Goal: Task Accomplishment & Management: Manage account settings

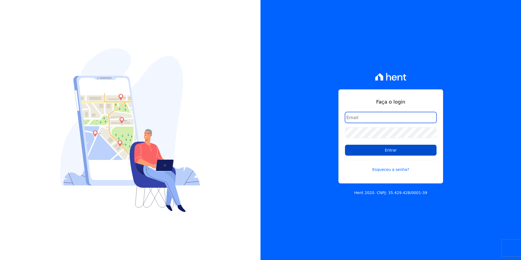
type input "[PERSON_NAME][EMAIL_ADDRESS][DOMAIN_NAME]"
click at [377, 145] on input "Entrar" at bounding box center [391, 150] width 92 height 11
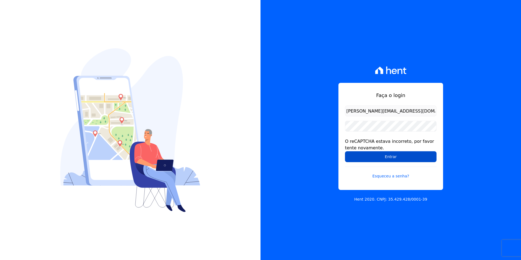
click at [389, 154] on input "Entrar" at bounding box center [391, 156] width 92 height 11
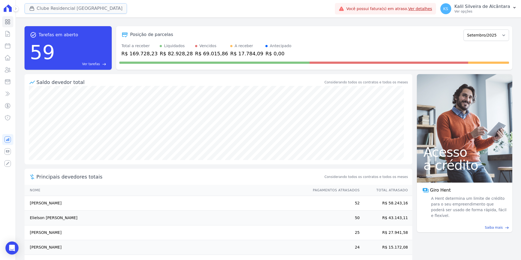
click at [67, 8] on button "Clube Residencial [GEOGRAPHIC_DATA]" at bounding box center [76, 8] width 103 height 10
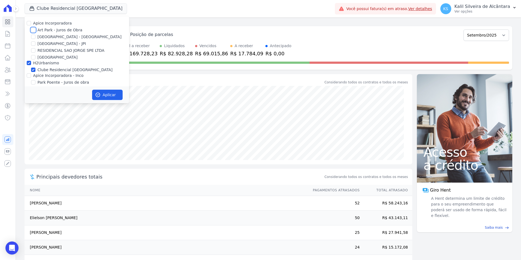
click at [32, 28] on input "Art Park - Juros de Obra" at bounding box center [33, 30] width 4 height 4
checkbox input "true"
drag, startPoint x: 35, startPoint y: 34, endPoint x: 36, endPoint y: 37, distance: 3.6
click at [35, 35] on div "Apice Incorporadora Art Park - Juros de Obra Arty Park - Gravatai Arty Park - J…" at bounding box center [77, 59] width 105 height 87
click at [35, 36] on div "[GEOGRAPHIC_DATA] - [GEOGRAPHIC_DATA]" at bounding box center [77, 37] width 105 height 6
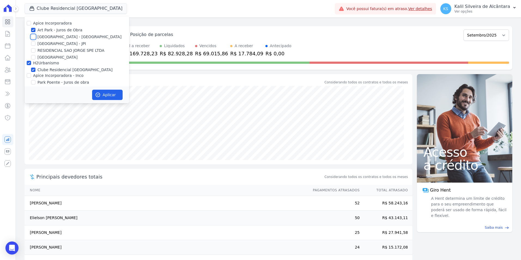
click at [32, 36] on input "[GEOGRAPHIC_DATA] - [GEOGRAPHIC_DATA]" at bounding box center [33, 37] width 4 height 4
checkbox input "true"
click at [29, 63] on input "H2Urbanismo" at bounding box center [29, 63] width 4 height 4
checkbox input "false"
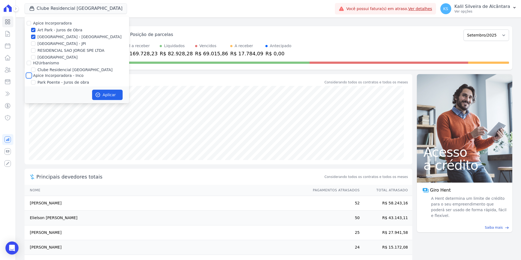
click at [30, 76] on input "Apice Incorporadora - Inco" at bounding box center [29, 75] width 4 height 4
checkbox input "true"
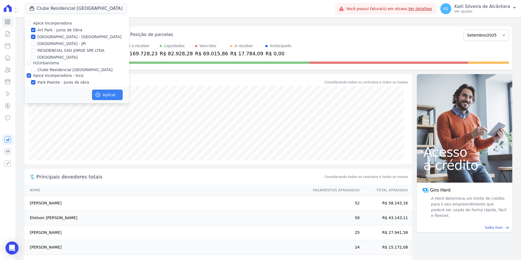
click at [103, 91] on button "Aplicar" at bounding box center [107, 95] width 31 height 10
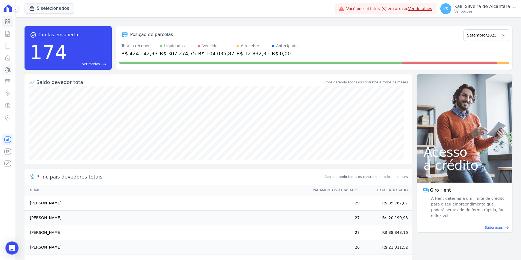
click at [9, 72] on icon at bounding box center [7, 69] width 7 height 7
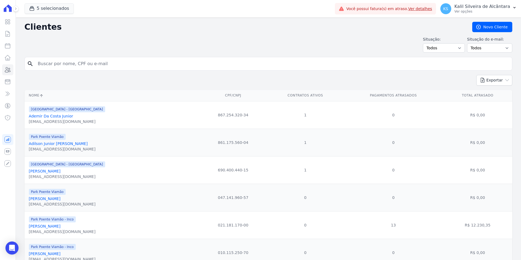
click at [90, 66] on input "search" at bounding box center [272, 63] width 475 height 11
click at [112, 63] on input "ERI" at bounding box center [272, 63] width 475 height 11
type input "ERICA MIE"
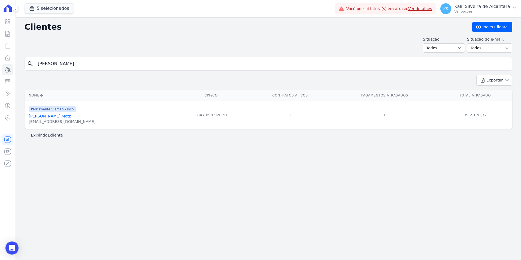
click at [57, 115] on link "[PERSON_NAME] Metz" at bounding box center [50, 116] width 42 height 4
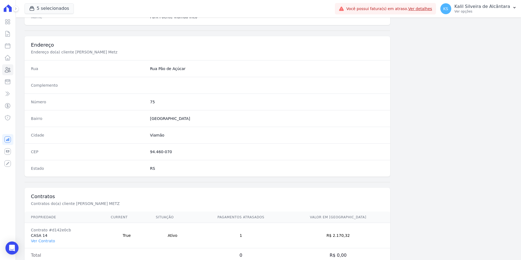
scroll to position [250, 0]
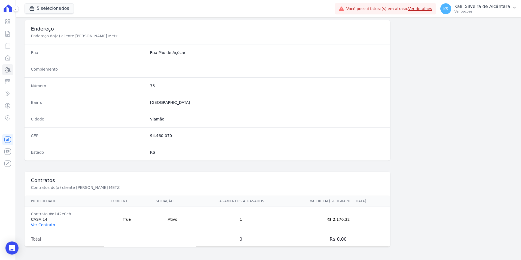
click at [50, 224] on link "Ver Contrato" at bounding box center [43, 224] width 24 height 4
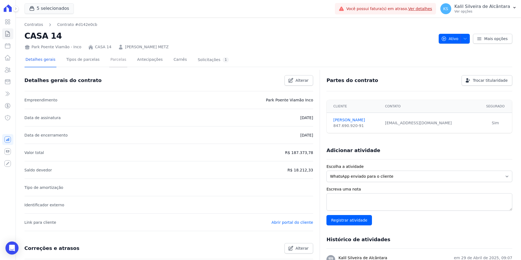
click at [111, 58] on link "Parcelas" at bounding box center [118, 60] width 18 height 14
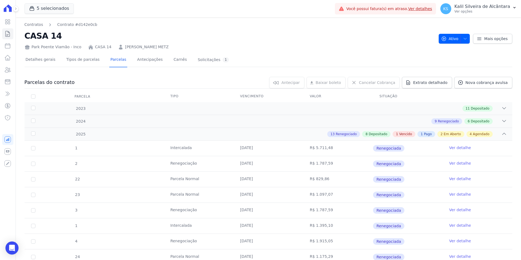
click at [148, 49] on link "[PERSON_NAME] METZ" at bounding box center [147, 47] width 44 height 6
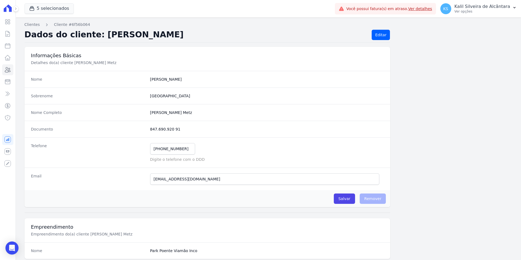
drag, startPoint x: 180, startPoint y: 127, endPoint x: 140, endPoint y: 130, distance: 40.4
click at [140, 130] on div "Documento 847.690.920 91" at bounding box center [208, 129] width 366 height 17
copy div "847.690.920 91"
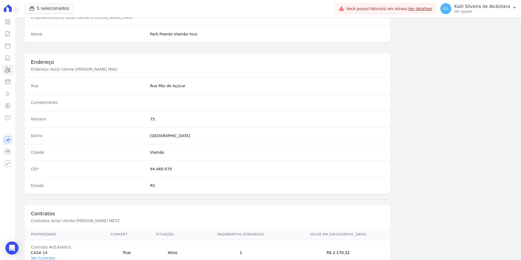
scroll to position [250, 0]
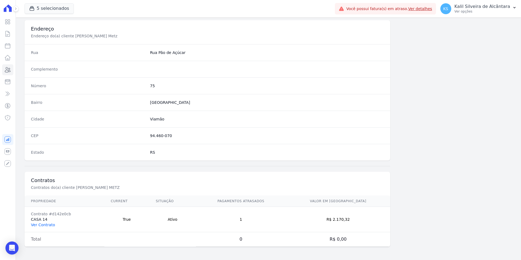
click at [48, 224] on link "Ver Contrato" at bounding box center [43, 224] width 24 height 4
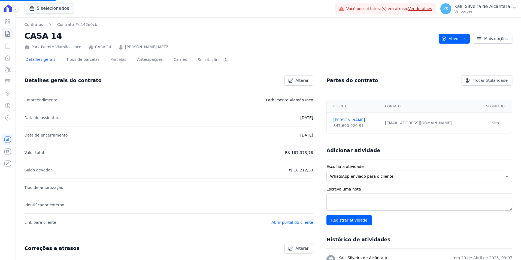
click at [111, 59] on link "Parcelas" at bounding box center [118, 60] width 18 height 14
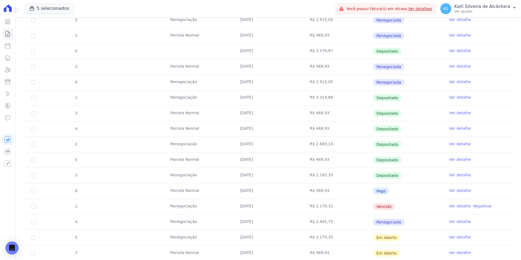
scroll to position [354, 0]
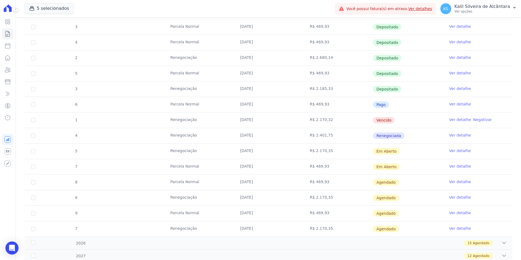
click at [454, 121] on link "Ver detalhe" at bounding box center [460, 119] width 22 height 5
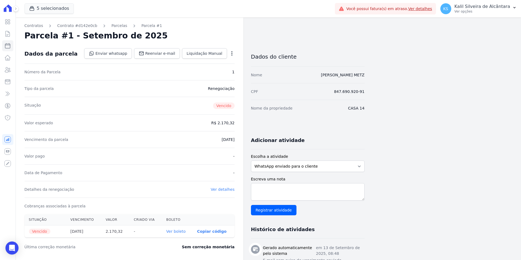
click at [233, 54] on icon "button" at bounding box center [231, 53] width 5 height 5
click at [11, 72] on icon at bounding box center [7, 69] width 7 height 7
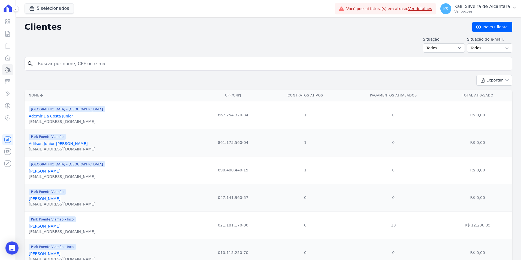
click at [81, 66] on input "search" at bounding box center [272, 63] width 475 height 11
type input "lucia andreia s"
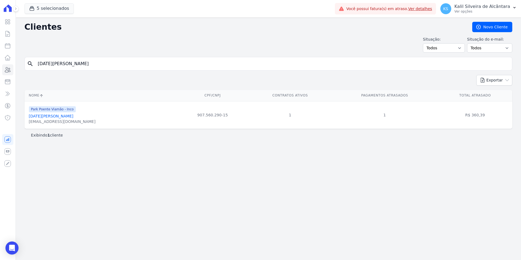
click at [61, 114] on link "Lucia Andreia Silva Da Silva" at bounding box center [51, 116] width 45 height 4
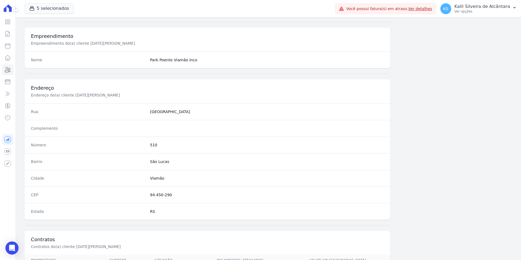
scroll to position [250, 0]
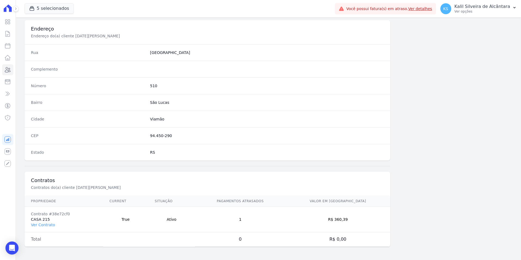
click at [44, 220] on td "Contrato #38e72cf0 CASA 215 Ver Contrato" at bounding box center [64, 219] width 78 height 25
click at [45, 223] on link "Ver Contrato" at bounding box center [43, 224] width 24 height 4
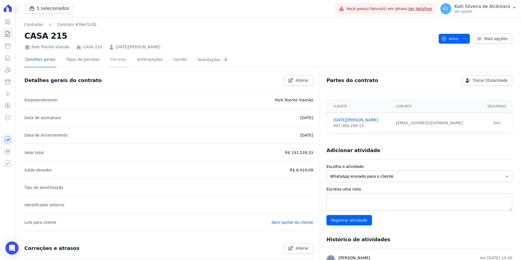
click at [117, 58] on link "Parcelas" at bounding box center [118, 60] width 18 height 14
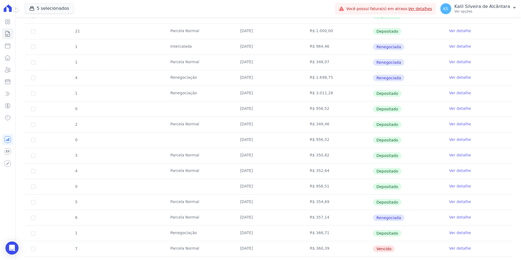
scroll to position [261, 0]
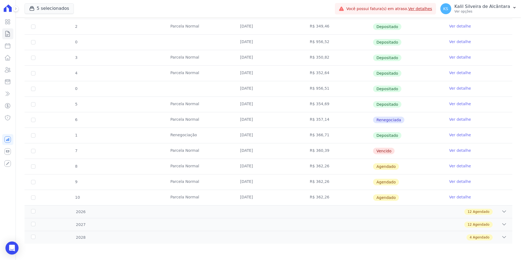
click at [34, 148] on td "7" at bounding box center [33, 150] width 17 height 15
click at [30, 151] on td "7" at bounding box center [33, 150] width 17 height 15
click at [32, 152] on input "checkbox" at bounding box center [33, 151] width 4 height 4
checkbox input "true"
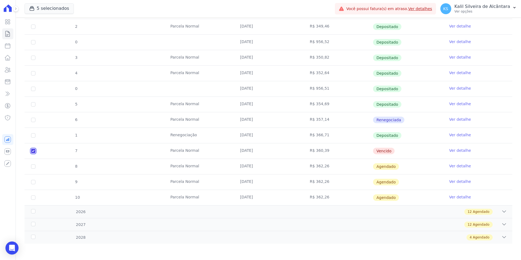
checkbox input "true"
drag, startPoint x: 231, startPoint y: 151, endPoint x: 326, endPoint y: 150, distance: 95.6
click at [326, 150] on tr "7 Parcela Normal 25/09/2025 R$ 360,39 Vencido Ver detalhe" at bounding box center [268, 151] width 487 height 16
drag, startPoint x: 326, startPoint y: 150, endPoint x: 287, endPoint y: 150, distance: 38.9
click at [287, 150] on td "[DATE]" at bounding box center [268, 150] width 70 height 15
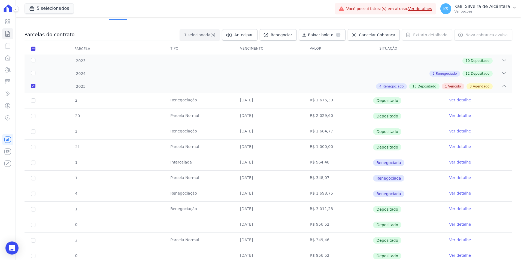
scroll to position [0, 0]
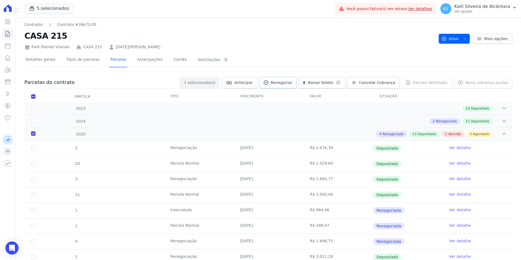
click at [292, 81] on span "Renegociar" at bounding box center [282, 82] width 22 height 5
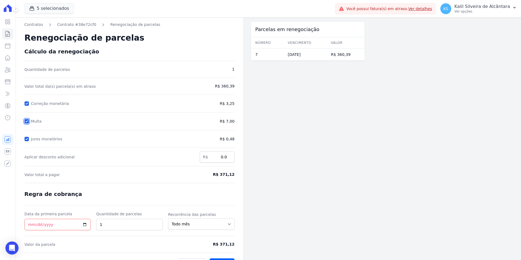
click at [28, 121] on input "Multa" at bounding box center [27, 121] width 4 height 4
checkbox input "false"
click at [24, 141] on div "Contratos Contrato #38e72cf0 Renegociação de parcelas Renegociação de parcelas …" at bounding box center [129, 144] width 227 height 255
click at [28, 140] on input "Juros moratórios" at bounding box center [27, 139] width 4 height 4
checkbox input "false"
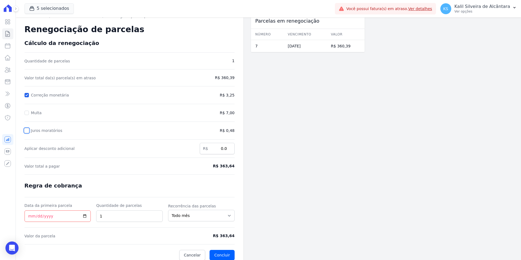
scroll to position [13, 0]
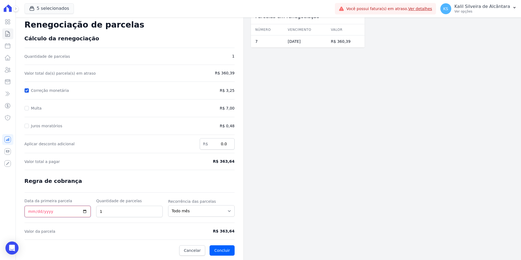
click at [27, 209] on input "Data da primeira parcela" at bounding box center [58, 211] width 66 height 11
type input "2025-10-05"
click at [124, 229] on span "Valor da parcela" at bounding box center [103, 230] width 156 height 5
click at [228, 248] on button "Concluir" at bounding box center [221, 250] width 25 height 10
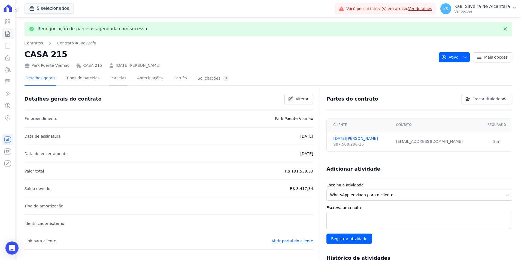
click at [111, 80] on link "Parcelas" at bounding box center [118, 78] width 18 height 14
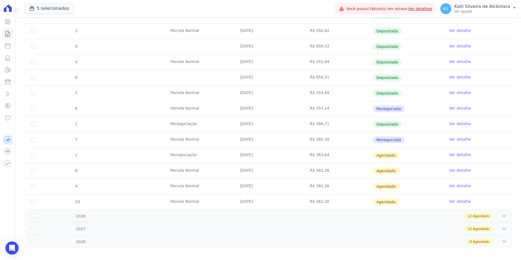
scroll to position [277, 0]
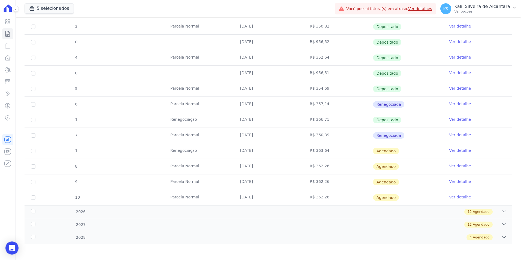
click at [449, 150] on link "Ver detalhe" at bounding box center [460, 150] width 22 height 5
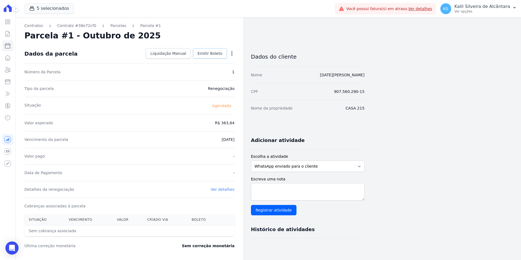
click at [217, 52] on span "Emitir Boleto" at bounding box center [209, 53] width 25 height 5
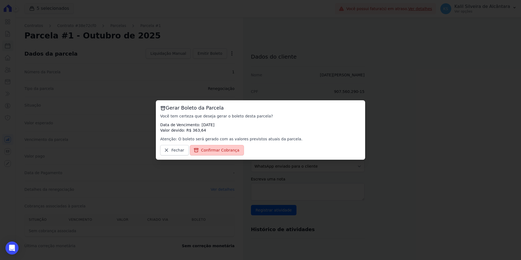
click at [208, 150] on span "Confirmar Cobrança" at bounding box center [220, 149] width 38 height 5
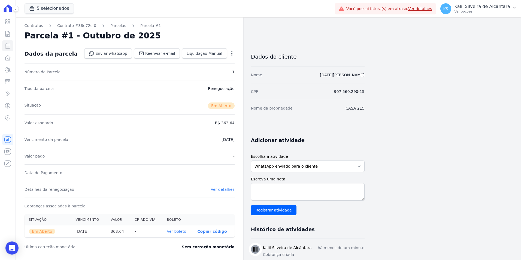
scroll to position [113, 0]
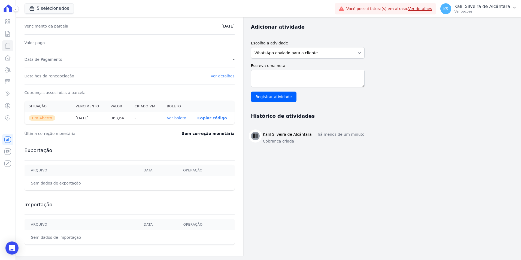
click at [181, 120] on th "Ver boleto" at bounding box center [177, 118] width 31 height 12
click at [181, 119] on link "Ver boleto" at bounding box center [176, 118] width 19 height 4
click at [10, 71] on icon at bounding box center [7, 69] width 7 height 7
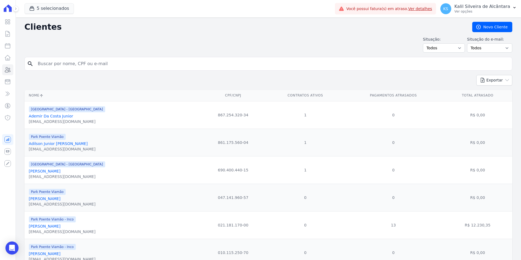
click at [80, 63] on input "search" at bounding box center [272, 63] width 475 height 11
type input "erica mie"
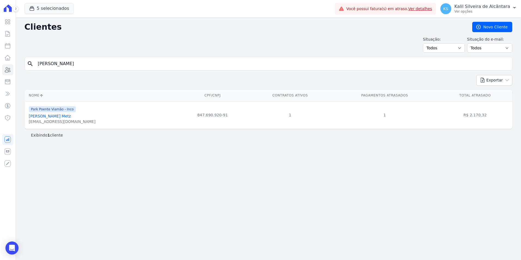
click at [57, 118] on link "[PERSON_NAME] Metz" at bounding box center [50, 116] width 42 height 4
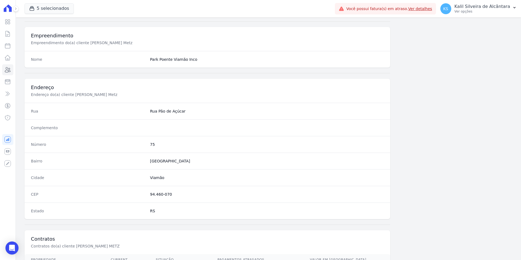
scroll to position [250, 0]
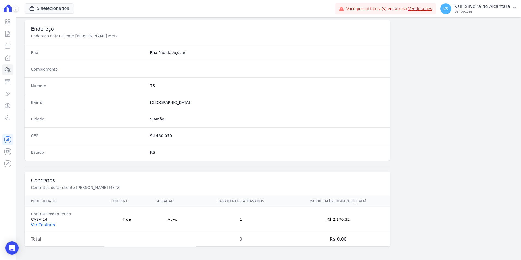
click at [39, 224] on link "Ver Contrato" at bounding box center [43, 224] width 24 height 4
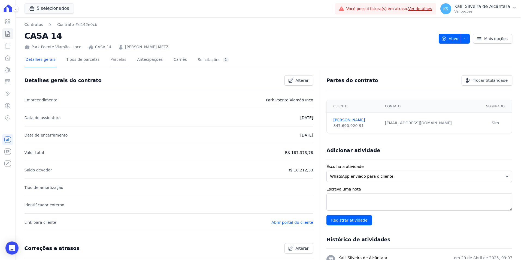
click at [112, 60] on link "Parcelas" at bounding box center [118, 60] width 18 height 14
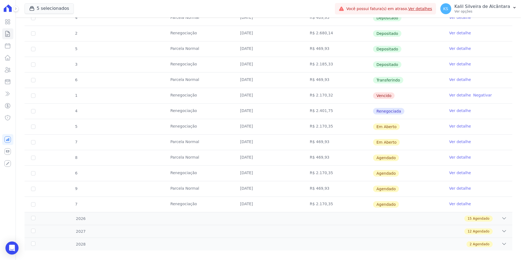
scroll to position [381, 0]
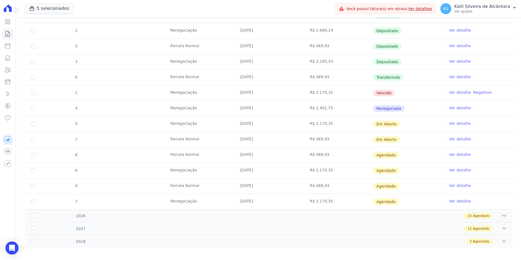
drag, startPoint x: 295, startPoint y: 94, endPoint x: 137, endPoint y: 90, distance: 158.0
click at [137, 90] on tr "1 Renegociação [DATE] R$ 2.170,32 [GEOGRAPHIC_DATA] Ver detalhe Negativar" at bounding box center [268, 93] width 487 height 16
click at [34, 93] on input "checkbox" at bounding box center [33, 93] width 4 height 4
checkbox input "true"
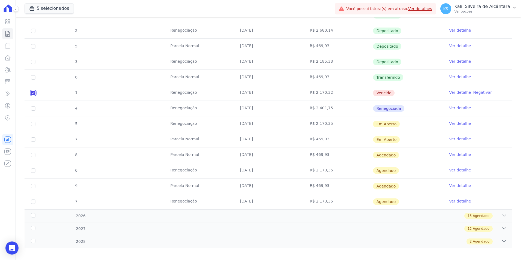
checkbox input "true"
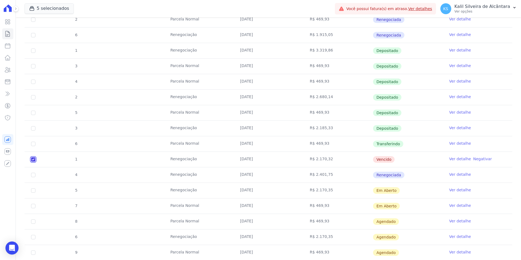
scroll to position [385, 0]
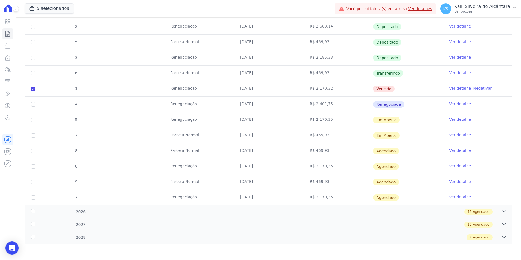
click at [452, 89] on link "Ver detalhe" at bounding box center [460, 88] width 22 height 5
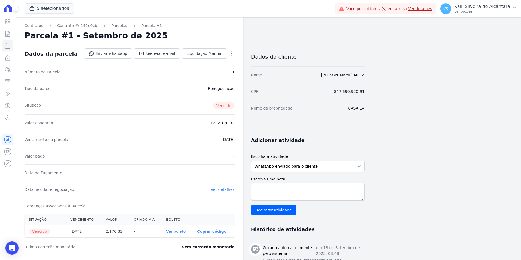
click at [231, 51] on icon "button" at bounding box center [231, 53] width 5 height 5
click at [7, 69] on icon at bounding box center [7, 69] width 7 height 7
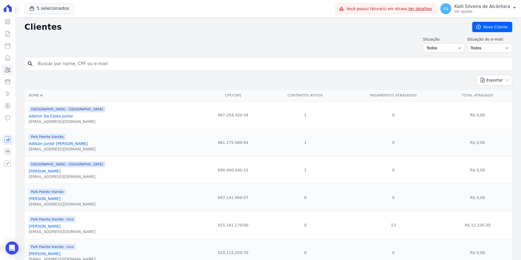
click at [69, 57] on div "search" at bounding box center [268, 64] width 487 height 14
paste input "Fabio Da Rosa Chaves"
click at [70, 63] on input "Fabio Da Rosa Chaves" at bounding box center [272, 63] width 475 height 11
type input "Fabio Da Rosa Chaves"
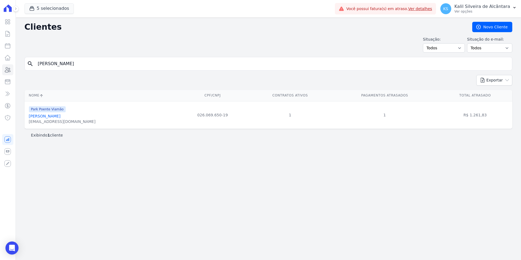
drag, startPoint x: 75, startPoint y: 66, endPoint x: 0, endPoint y: 66, distance: 74.9
click at [4, 66] on div "Visão Geral Contratos [GEOGRAPHIC_DATA] Lotes Clientes Minha Carteira Transferê…" at bounding box center [260, 130] width 521 height 260
paste input "Andressa Santos Rodrigu"
type input "Andressa Santos Rodrigues"
click at [60, 115] on link "Andressa Santos Rodrigues" at bounding box center [45, 116] width 32 height 4
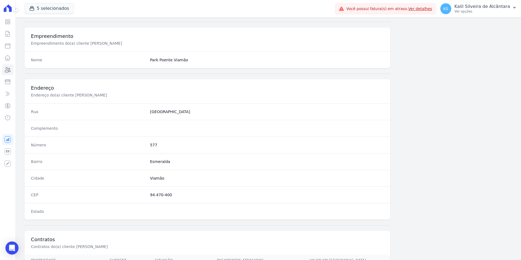
scroll to position [250, 0]
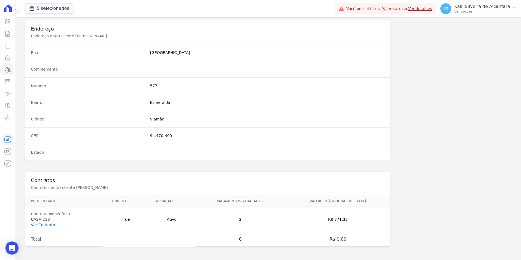
click at [51, 223] on link "Ver Contrato" at bounding box center [43, 224] width 24 height 4
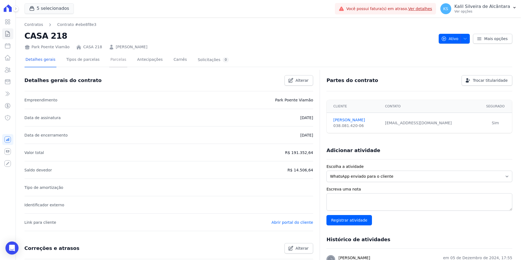
click at [111, 58] on link "Parcelas" at bounding box center [118, 60] width 18 height 14
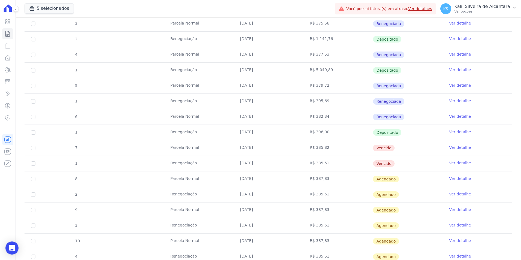
scroll to position [272, 0]
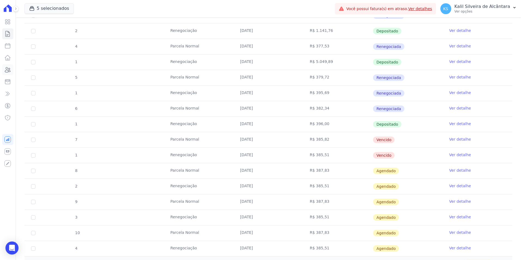
click at [6, 69] on icon at bounding box center [7, 69] width 7 height 7
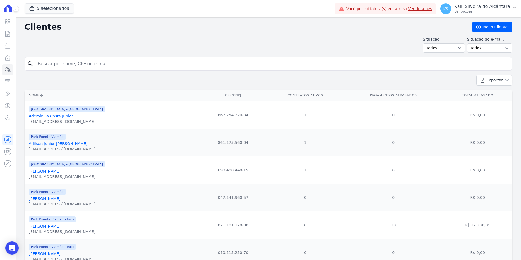
click at [71, 61] on input "search" at bounding box center [272, 63] width 475 height 11
paste input "Kellen Regina Dos Santos"
type input "Kellen Regina Dos Santos"
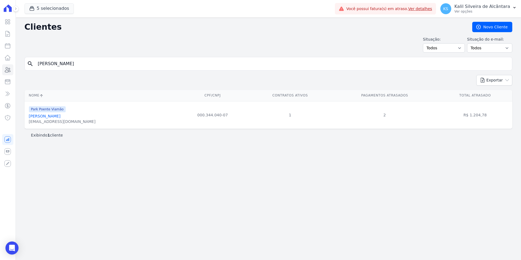
drag, startPoint x: 99, startPoint y: 66, endPoint x: -13, endPoint y: 70, distance: 112.3
click at [0, 70] on html "Visão Geral Contratos Parcelas Lotes Clientes Minha Carteira Transferências Cré…" at bounding box center [260, 130] width 521 height 260
paste input "Ritiele De Amorim De Azambuja"
type input "Ritiele De Amorim De Azambuja"
click at [75, 115] on link "Ritiele De Amorim De Azambuja" at bounding box center [59, 116] width 61 height 4
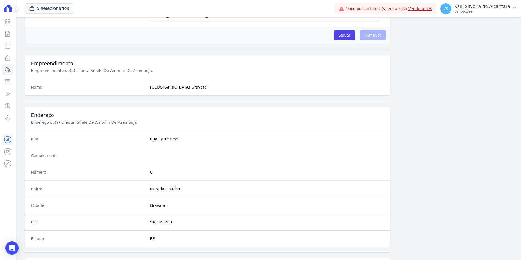
scroll to position [250, 0]
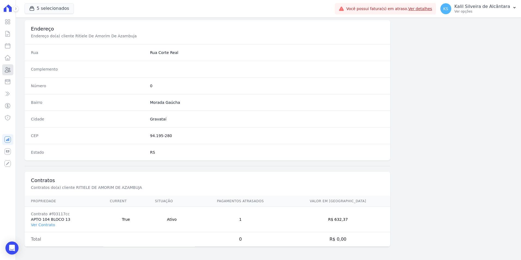
click at [13, 71] on link "Clientes" at bounding box center [7, 69] width 11 height 11
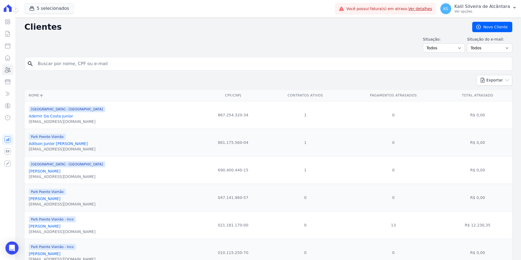
click at [39, 65] on input "search" at bounding box center [272, 63] width 475 height 11
paste input "Nayara Ramos Borges"
type input "Nayara Ramos Borges"
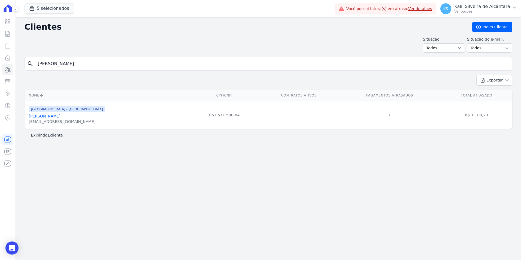
click at [59, 115] on link "Nayara Ramos Borges" at bounding box center [45, 116] width 32 height 4
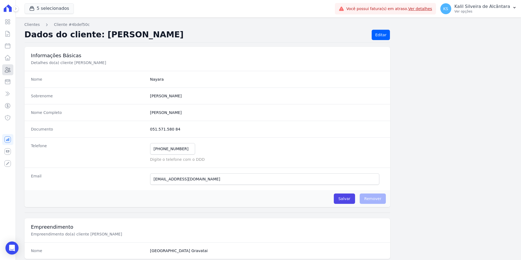
click at [5, 70] on icon at bounding box center [7, 69] width 7 height 7
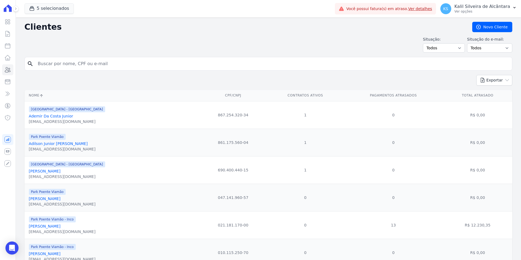
click at [164, 66] on input "search" at bounding box center [272, 63] width 475 height 11
paste input "Andressa Da Silva Araujo"
type input "Andressa Da Silva Araujo"
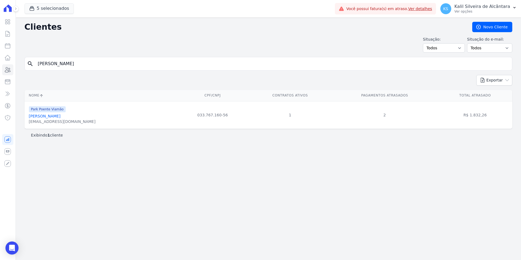
click at [59, 117] on link "Andressa Da Silva Araujo" at bounding box center [45, 116] width 32 height 4
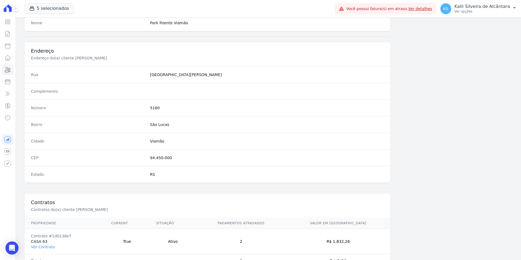
scroll to position [250, 0]
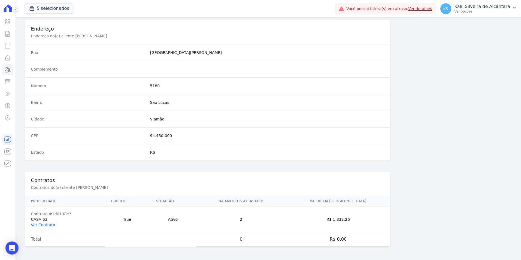
click at [49, 227] on link "Ver Contrato" at bounding box center [43, 224] width 24 height 4
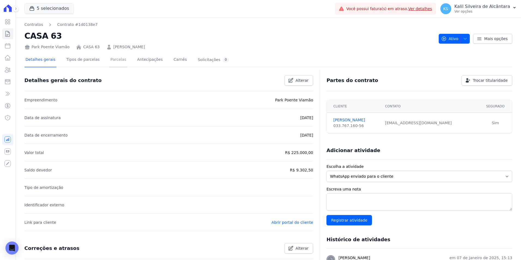
click at [109, 56] on link "Parcelas" at bounding box center [118, 60] width 18 height 14
click at [109, 59] on link "Parcelas" at bounding box center [118, 60] width 18 height 14
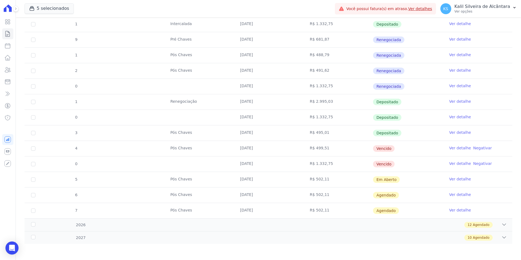
scroll to position [236, 0]
click at [6, 70] on icon at bounding box center [7, 69] width 7 height 7
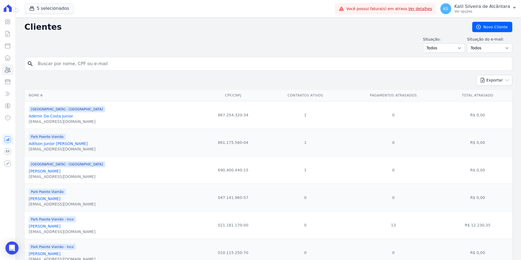
click at [83, 66] on input "search" at bounding box center [272, 63] width 475 height 11
paste input "Andre Alves Da Silva"
type input "Andre Alves Da Silva"
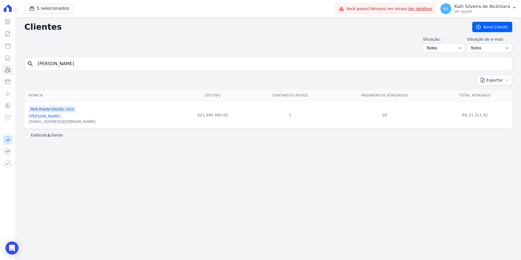
drag, startPoint x: 104, startPoint y: 68, endPoint x: -13, endPoint y: 66, distance: 117.4
click at [0, 66] on html "Visão Geral Contratos Parcelas Lotes Clientes Minha Carteira Transferências Cré…" at bounding box center [260, 130] width 521 height 260
type input "andressa san"
click at [59, 114] on link "Andressa Santos Rodrigues" at bounding box center [45, 116] width 32 height 4
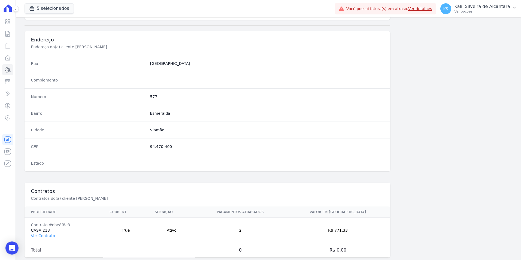
scroll to position [250, 0]
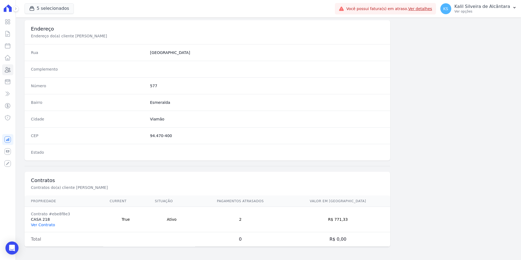
click at [42, 225] on link "Ver Contrato" at bounding box center [43, 224] width 24 height 4
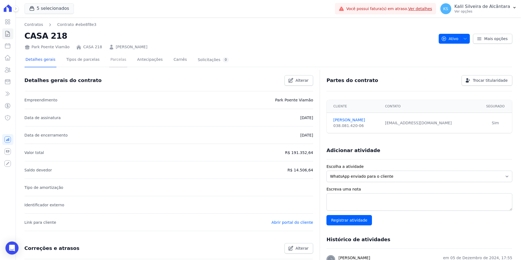
click at [109, 61] on link "Parcelas" at bounding box center [118, 60] width 18 height 14
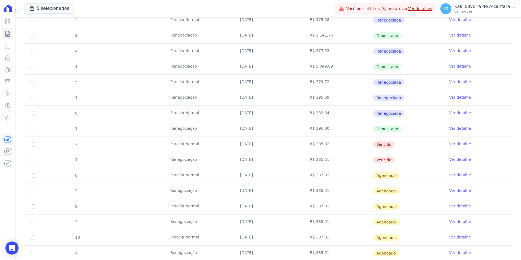
scroll to position [272, 0]
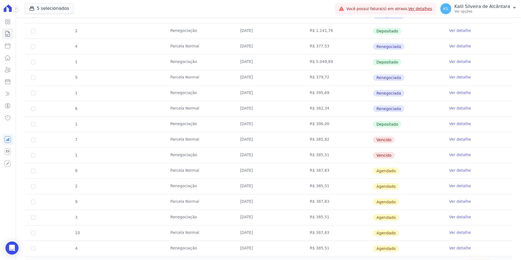
drag, startPoint x: 405, startPoint y: 160, endPoint x: 219, endPoint y: 137, distance: 187.7
click at [219, 137] on tbody "16 Parcela Normal 08/02/2025 R$ 1.389,17 Pago por fora Ver detalhe 19 Parcela N…" at bounding box center [268, 62] width 487 height 388
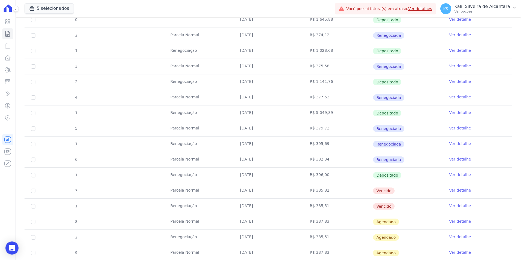
scroll to position [133, 0]
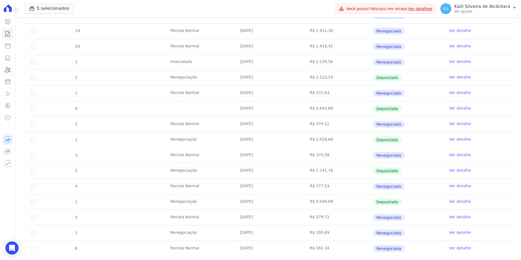
click at [4, 67] on link "Clientes" at bounding box center [7, 69] width 11 height 11
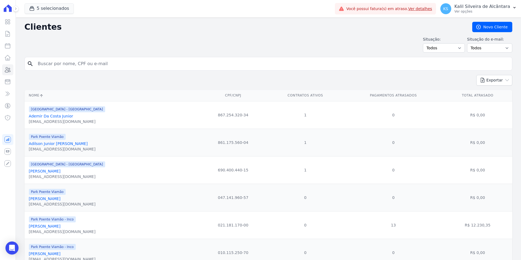
click at [88, 63] on input "search" at bounding box center [272, 63] width 475 height 11
paste input "Fabian Fleck Da Silva"
type input "Fabian Fleck Da Silva"
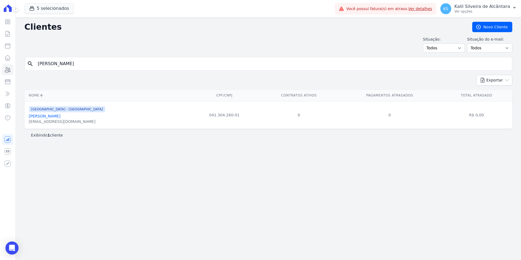
click at [41, 115] on link "Fabian Fleck Da Silva" at bounding box center [45, 116] width 32 height 4
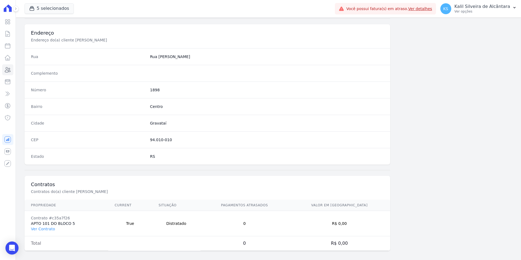
scroll to position [250, 0]
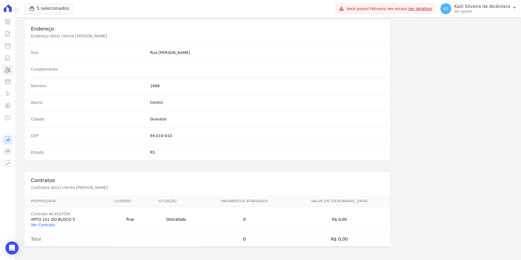
click at [52, 225] on link "Ver Contrato" at bounding box center [43, 224] width 24 height 4
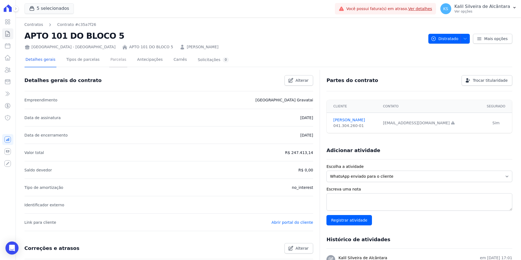
click at [109, 64] on link "Parcelas" at bounding box center [118, 60] width 18 height 14
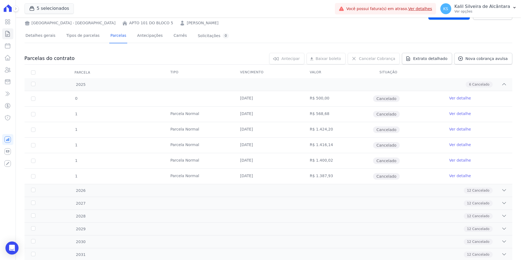
scroll to position [54, 0]
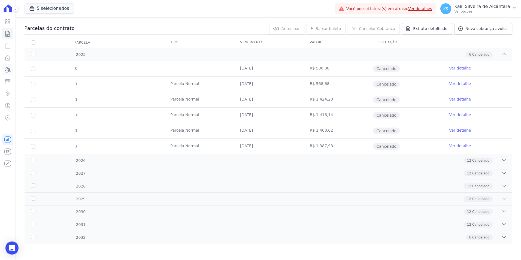
click at [6, 74] on link "Clientes" at bounding box center [7, 69] width 11 height 11
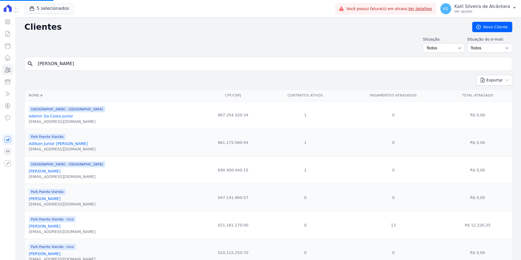
drag, startPoint x: 109, startPoint y: 64, endPoint x: -12, endPoint y: 67, distance: 121.8
click at [0, 67] on html "Visão Geral Contratos Parcelas Lotes Clientes Minha Carteira Transferências Cré…" at bounding box center [260, 130] width 521 height 260
paste input "Katherlin Bueno Freitas"
type input "Katherlin Bueno Freitas"
click at [111, 57] on div "search" at bounding box center [268, 64] width 487 height 14
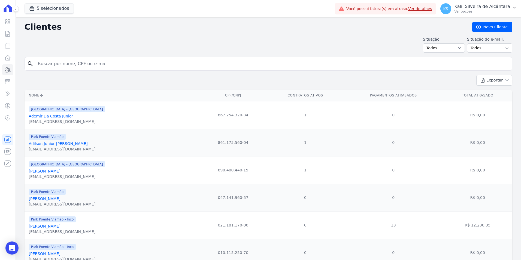
click at [110, 62] on input "search" at bounding box center [272, 63] width 475 height 11
paste input "Katherlin Bueno Freitas"
type input "Katherlin Bueno Freitas"
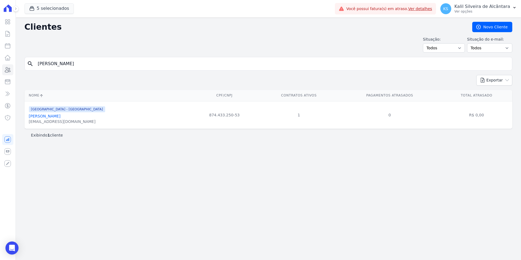
click at [44, 120] on div "katherlinfreitas@icloud.com" at bounding box center [67, 121] width 76 height 5
click at [45, 117] on link "Katherlin Bueno Freitas" at bounding box center [45, 116] width 32 height 4
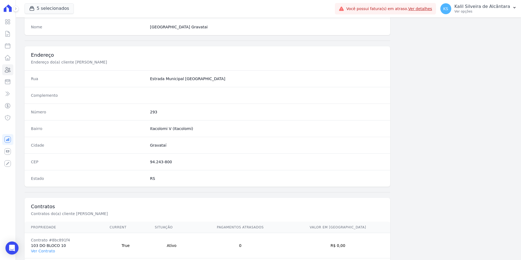
scroll to position [250, 0]
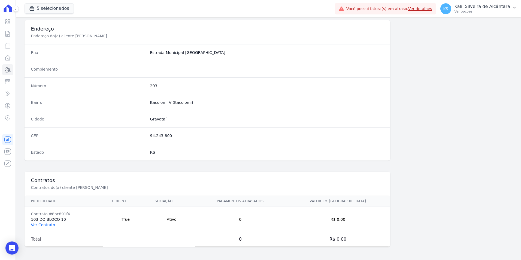
click at [46, 223] on link "Ver Contrato" at bounding box center [43, 224] width 24 height 4
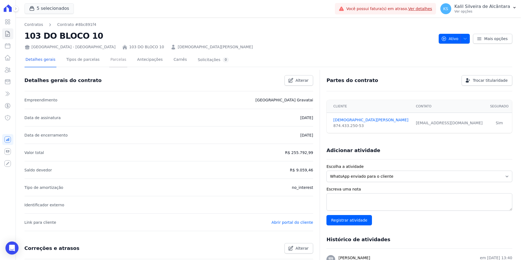
click at [112, 60] on link "Parcelas" at bounding box center [118, 60] width 18 height 14
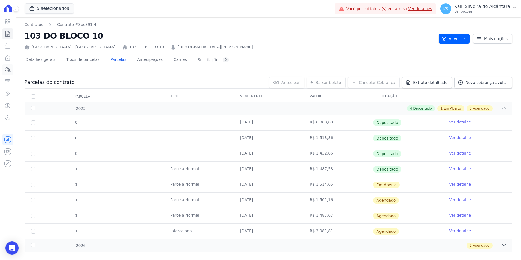
click at [11, 68] on icon at bounding box center [7, 69] width 7 height 7
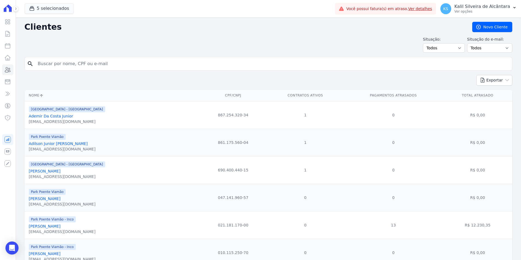
click at [92, 58] on input "search" at bounding box center [272, 63] width 475 height 11
paste input "Luana Bortoncello"
type input "Luana Bortoncello"
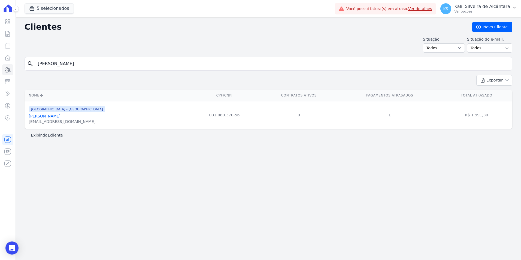
click at [55, 119] on div "Luana Bortoncello" at bounding box center [67, 115] width 76 height 5
click at [53, 116] on link "Luana Bortoncello" at bounding box center [45, 116] width 32 height 4
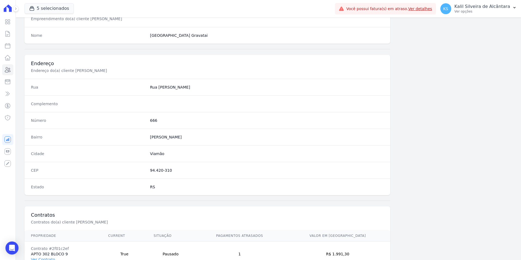
scroll to position [250, 0]
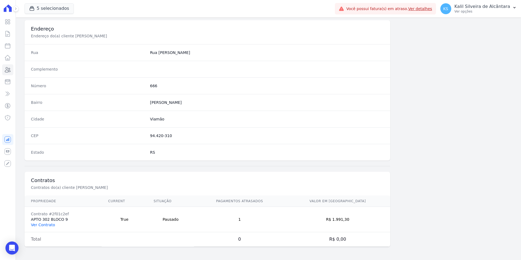
click at [45, 225] on link "Ver Contrato" at bounding box center [43, 224] width 24 height 4
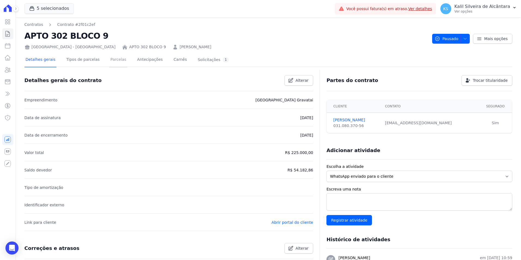
click at [110, 60] on link "Parcelas" at bounding box center [118, 60] width 18 height 14
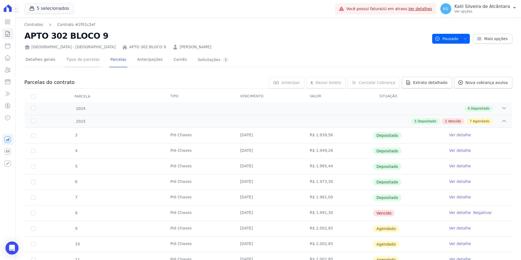
click at [68, 59] on link "Tipos de parcelas" at bounding box center [82, 60] width 35 height 14
click at [53, 60] on div "Detalhes gerais Tipos de parcelas Parcelas Antecipações Carnês Solicitações 1" at bounding box center [128, 60] width 206 height 14
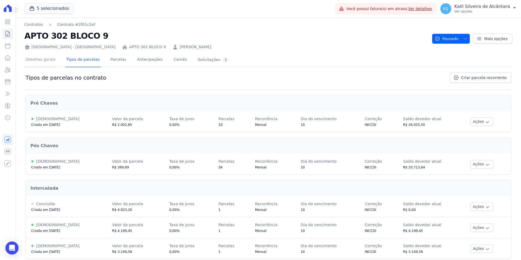
click at [41, 60] on link "Detalhes gerais" at bounding box center [41, 60] width 32 height 14
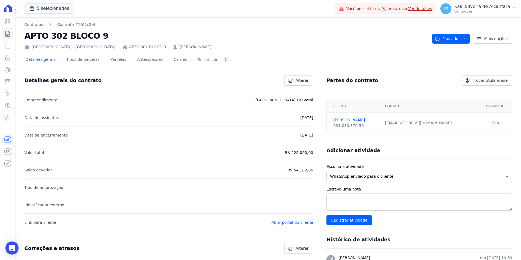
click at [133, 50] on div "Detalhes gerais Tipos de parcelas Parcelas Antecipações Carnês Solicitações 1 D…" at bounding box center [268, 212] width 487 height 325
click at [179, 49] on link "Luana Bortoncello" at bounding box center [195, 47] width 32 height 6
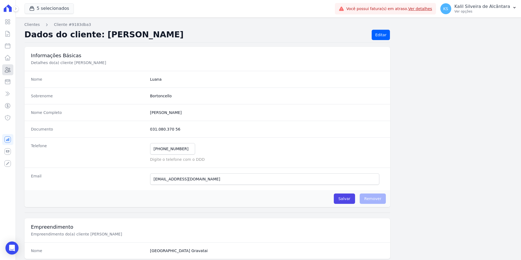
click at [7, 75] on link "Clientes" at bounding box center [7, 69] width 11 height 11
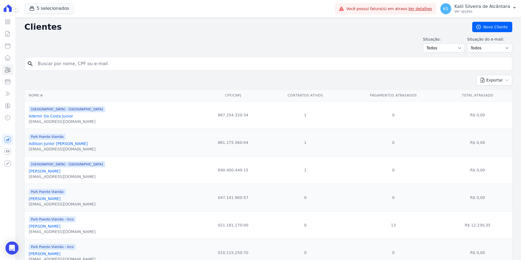
click at [92, 60] on input "search" at bounding box center [272, 63] width 475 height 11
paste input "Emerson Dos Santos Meneghini"
type input "Emerson Dos Santos Meneghini"
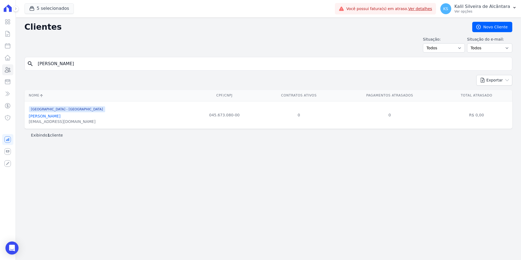
click at [60, 117] on link "Emerson Dos Santos Meneghini" at bounding box center [45, 116] width 32 height 4
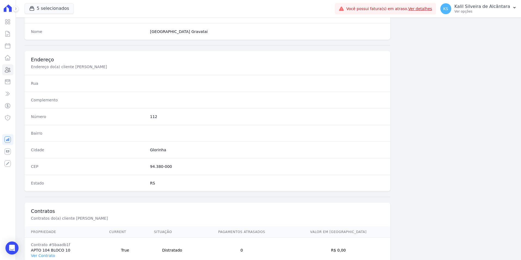
scroll to position [250, 0]
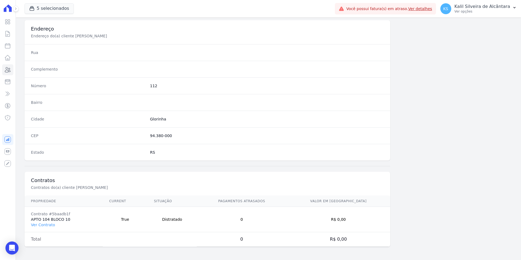
click at [51, 228] on td "Contrato #5baadb1f APTO 104 BLOCO 10 Ver Contrato" at bounding box center [64, 219] width 78 height 25
click at [50, 227] on td "Contrato #5baadb1f APTO 104 BLOCO 10 Ver Contrato" at bounding box center [64, 219] width 78 height 25
click at [50, 225] on link "Ver Contrato" at bounding box center [43, 224] width 24 height 4
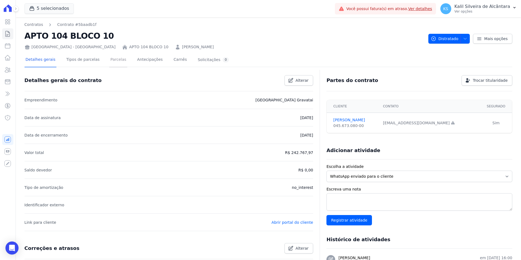
click at [109, 62] on link "Parcelas" at bounding box center [118, 60] width 18 height 14
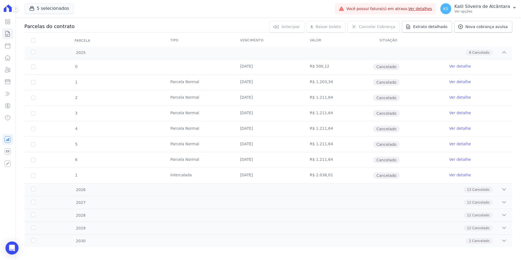
scroll to position [59, 0]
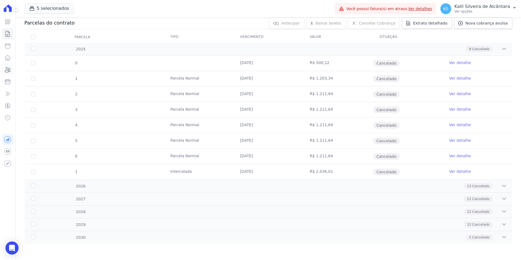
click at [7, 70] on icon at bounding box center [7, 69] width 7 height 7
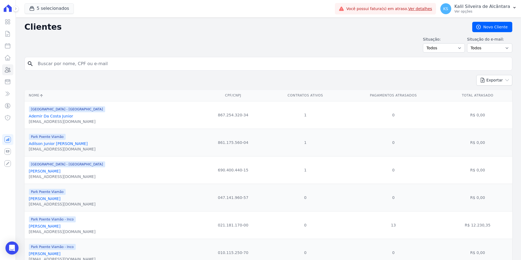
click at [70, 64] on input "search" at bounding box center [272, 63] width 475 height 11
paste input "Brenda Arruda Freitas"
type input "Brenda Arruda Freitas"
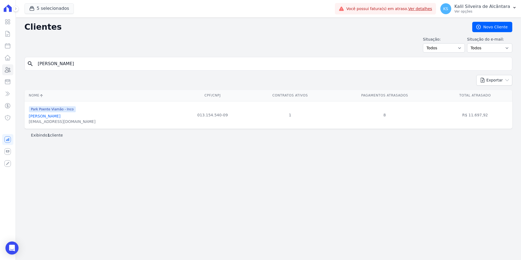
drag, startPoint x: 92, startPoint y: 61, endPoint x: 21, endPoint y: 68, distance: 71.2
click at [22, 68] on div "Clientes Novo Cliente Situação: Todos Adimplentes Inadimplentes Situação do e-m…" at bounding box center [268, 138] width 505 height 242
paste input "[PERSON_NAME]"
type input "[PERSON_NAME]"
click at [52, 116] on link "[PERSON_NAME]" at bounding box center [45, 116] width 32 height 4
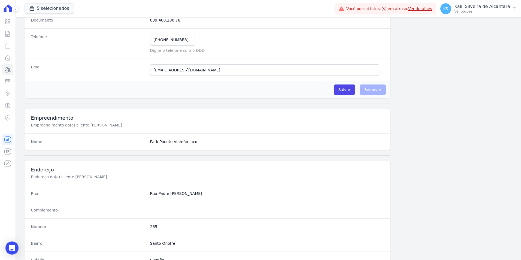
scroll to position [250, 0]
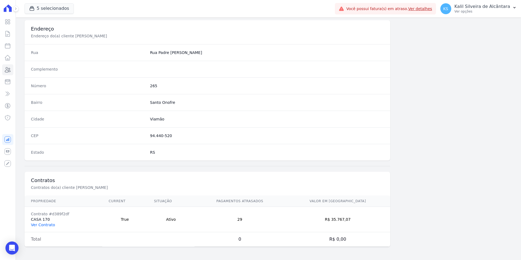
click at [34, 226] on link "Ver Contrato" at bounding box center [43, 224] width 24 height 4
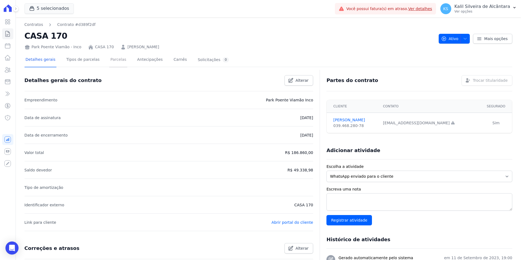
click at [109, 58] on link "Parcelas" at bounding box center [118, 60] width 18 height 14
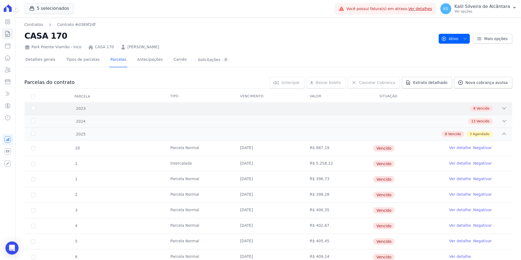
click at [102, 105] on div "8 Vencido" at bounding box center [292, 108] width 429 height 6
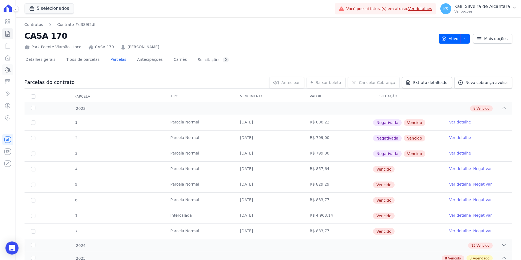
click at [9, 69] on icon at bounding box center [7, 69] width 5 height 5
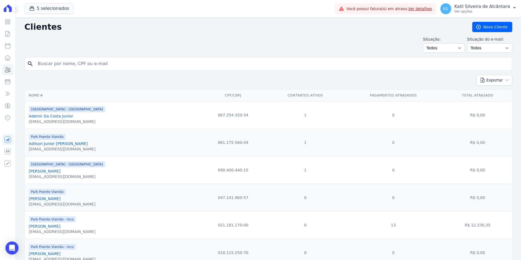
click at [93, 59] on input "search" at bounding box center [272, 63] width 475 height 11
paste input "[PERSON_NAME]"
type input "[PERSON_NAME]"
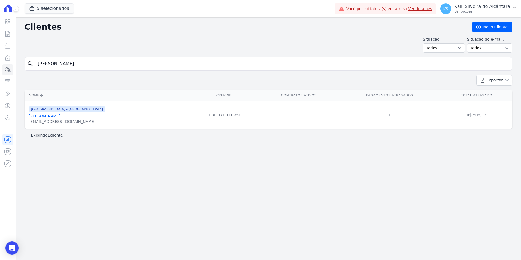
click at [60, 117] on link "[PERSON_NAME]" at bounding box center [45, 116] width 32 height 4
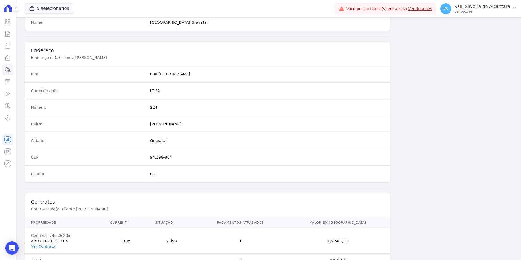
scroll to position [250, 0]
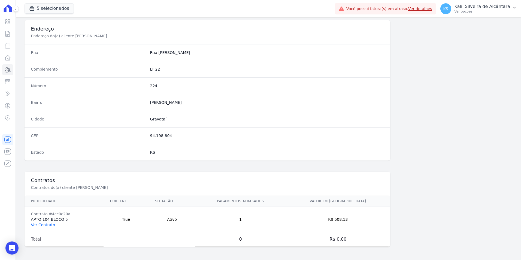
click at [41, 225] on link "Ver Contrato" at bounding box center [43, 224] width 24 height 4
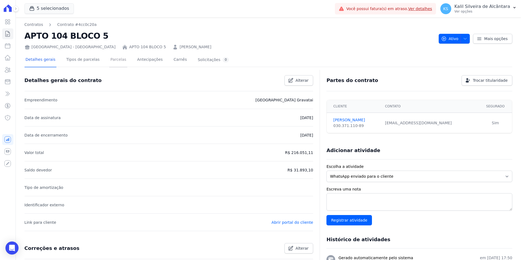
click at [109, 57] on link "Parcelas" at bounding box center [118, 60] width 18 height 14
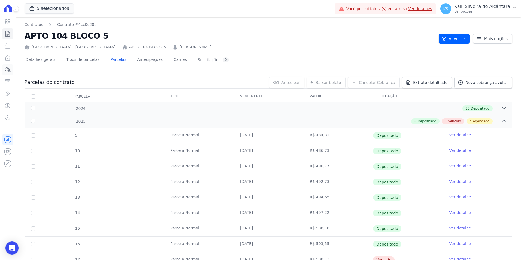
click at [10, 70] on icon at bounding box center [7, 69] width 7 height 7
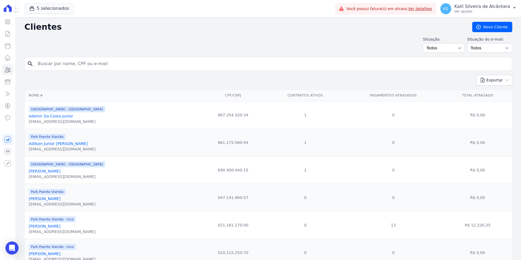
click at [106, 59] on input "search" at bounding box center [272, 63] width 475 height 11
paste input "Jeferson Gonçalves Mendes"
type input "Jeferson Gonçalves Mendes"
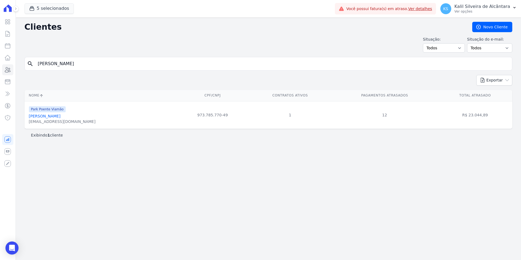
drag, startPoint x: 112, startPoint y: 58, endPoint x: -18, endPoint y: 66, distance: 130.1
click at [0, 66] on html "Visão Geral Contratos Parcelas Lotes Clientes Minha Carteira Transferências Cré…" at bounding box center [260, 130] width 521 height 260
paste input "oyci Barboza Limberger"
type input "Joyci Barboza Limberger"
click at [96, 66] on input "Joyci Barboza Limberger" at bounding box center [272, 63] width 475 height 11
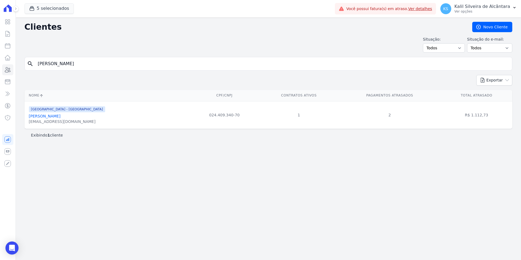
click at [56, 116] on link "Joyci Barboza Limberger" at bounding box center [45, 116] width 32 height 4
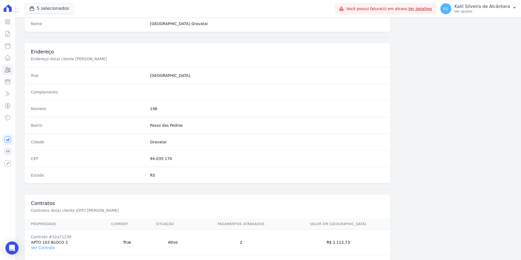
scroll to position [250, 0]
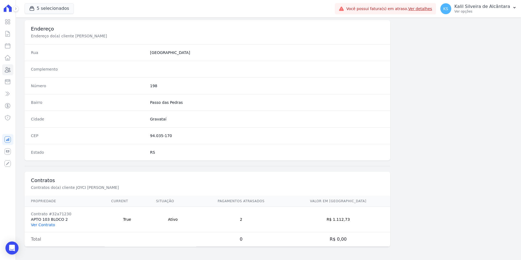
click at [42, 224] on link "Ver Contrato" at bounding box center [43, 224] width 24 height 4
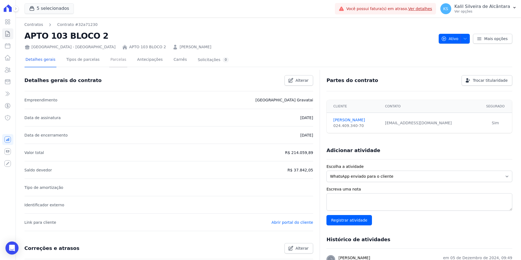
click at [115, 59] on link "Parcelas" at bounding box center [118, 60] width 18 height 14
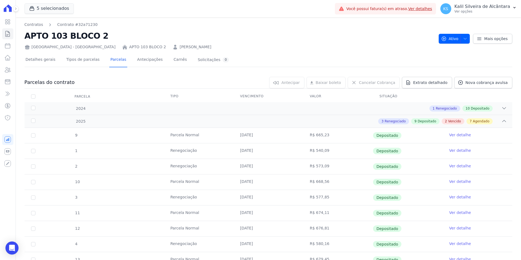
drag, startPoint x: 487, startPoint y: 207, endPoint x: 471, endPoint y: 202, distance: 17.7
click at [487, 207] on td "Ver detalhe" at bounding box center [477, 212] width 70 height 15
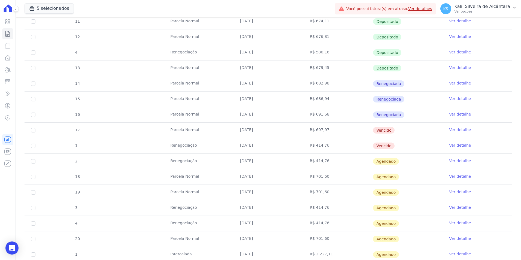
scroll to position [245, 0]
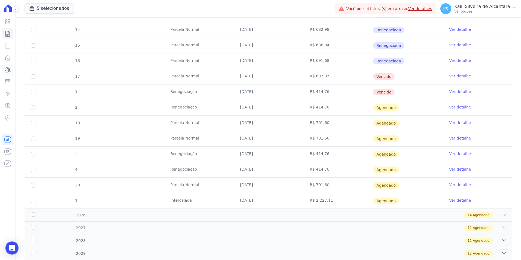
click at [9, 69] on icon at bounding box center [7, 69] width 7 height 7
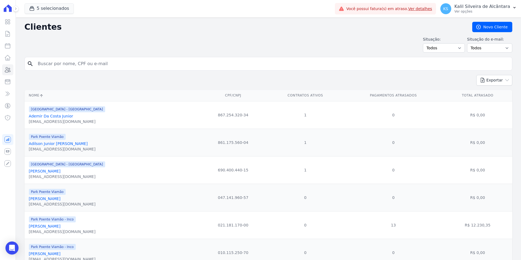
click at [90, 65] on input "search" at bounding box center [272, 63] width 475 height 11
paste input "João Victor Dos Santos Portal"
type input "João Victor Dos Santos Portal"
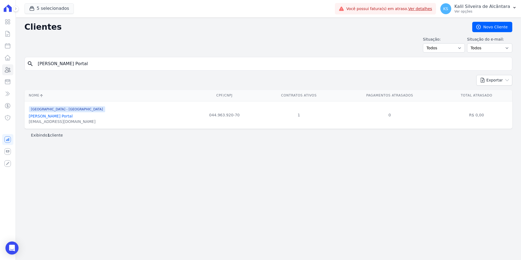
click at [68, 118] on link "João Victor Dos Santos Portal" at bounding box center [51, 116] width 44 height 4
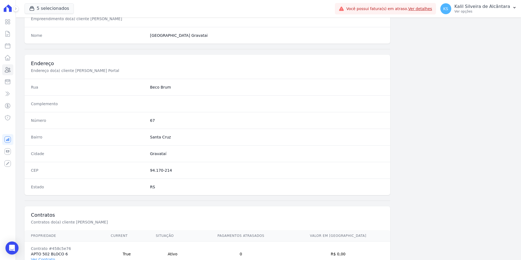
scroll to position [250, 0]
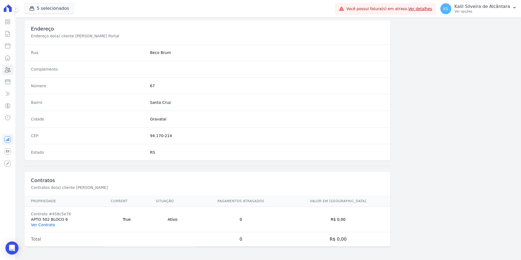
click at [45, 224] on link "Ver Contrato" at bounding box center [43, 224] width 24 height 4
click at [47, 224] on link "Ver Contrato" at bounding box center [43, 224] width 24 height 4
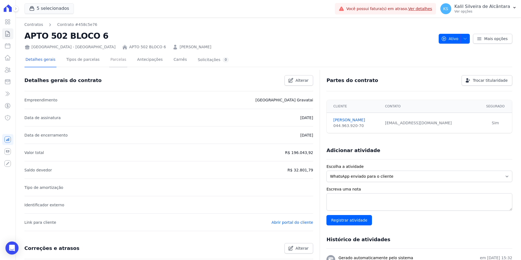
click at [109, 64] on link "Parcelas" at bounding box center [118, 60] width 18 height 14
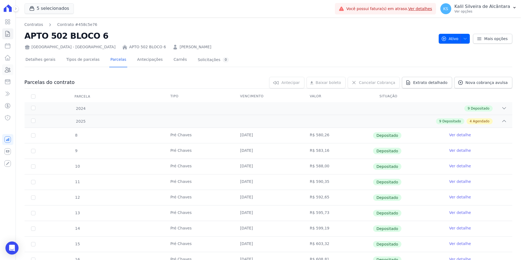
click at [7, 72] on icon at bounding box center [7, 69] width 5 height 5
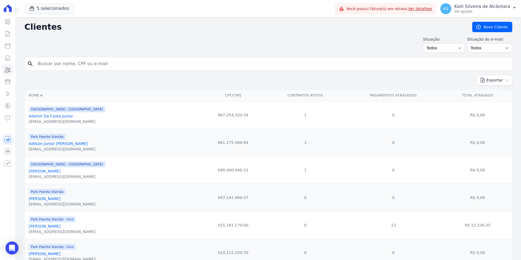
click at [111, 64] on input "search" at bounding box center [272, 63] width 475 height 11
type input "ROCHELLY"
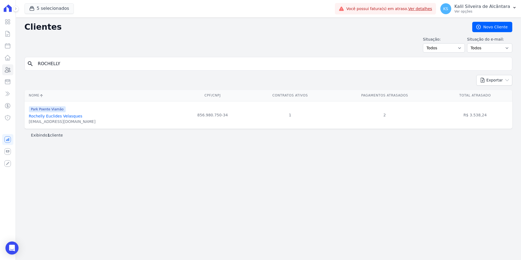
click at [63, 114] on link "Rochelly Euclides Velasques" at bounding box center [55, 116] width 53 height 4
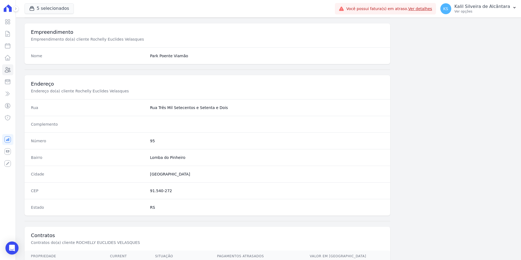
scroll to position [250, 0]
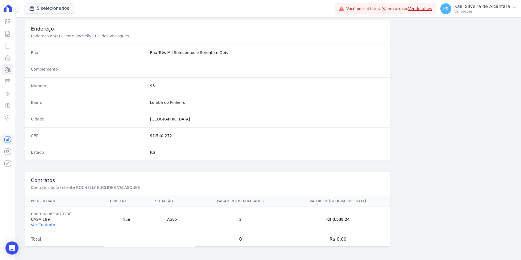
click at [40, 226] on link "Ver Contrato" at bounding box center [43, 224] width 24 height 4
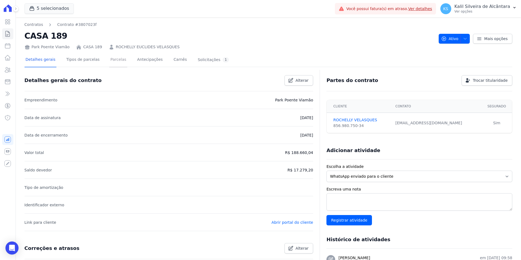
click at [109, 61] on link "Parcelas" at bounding box center [118, 60] width 18 height 14
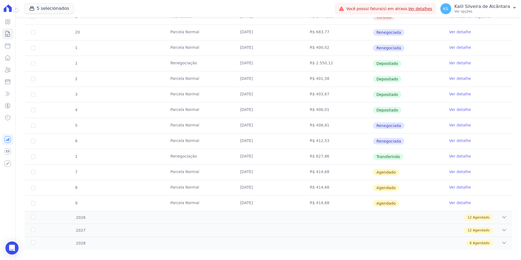
scroll to position [153, 0]
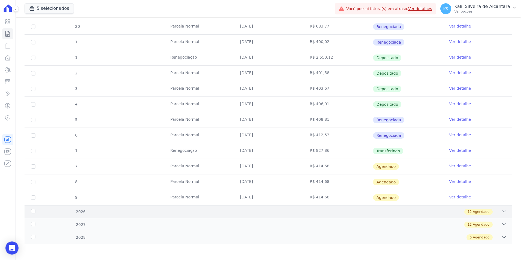
click at [239, 213] on div "12 Agendado" at bounding box center [292, 212] width 429 height 6
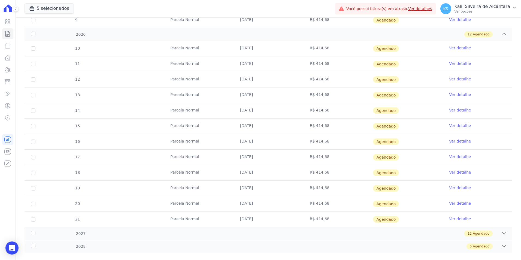
scroll to position [339, 0]
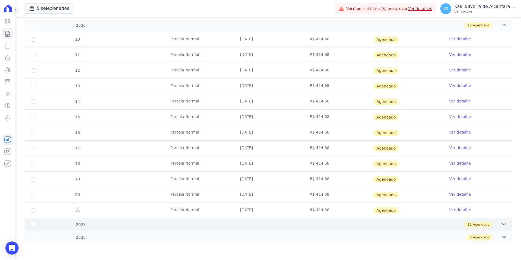
click at [242, 225] on div "12 Agendado" at bounding box center [292, 224] width 429 height 6
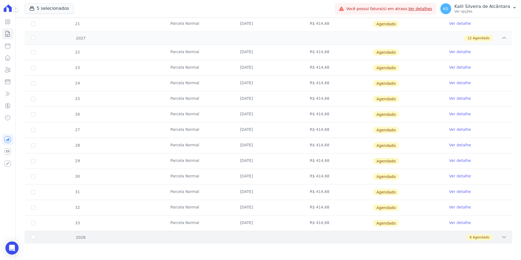
click at [234, 237] on div "6 Agendado" at bounding box center [292, 237] width 429 height 6
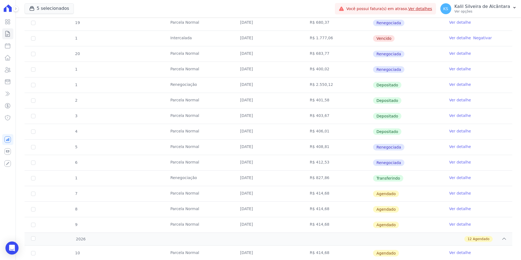
scroll to position [136, 0]
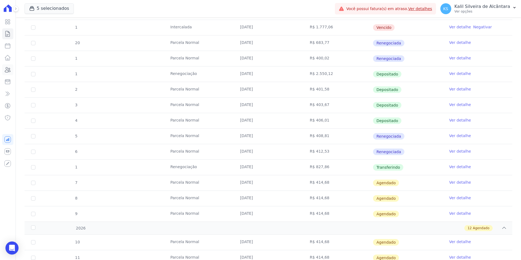
click at [7, 68] on icon at bounding box center [7, 69] width 7 height 7
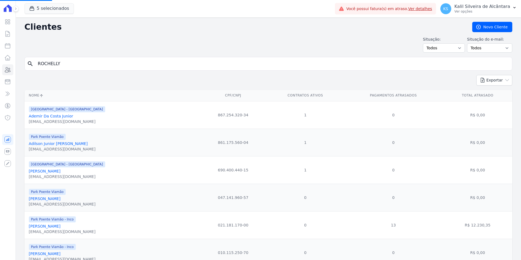
click at [82, 63] on input "ROCHELLY" at bounding box center [272, 63] width 475 height 11
drag, startPoint x: 82, startPoint y: 63, endPoint x: -2, endPoint y: 67, distance: 83.7
click at [0, 67] on html "Visão Geral Contratos Parcelas Lotes Clientes Minha Carteira Transferências Cré…" at bounding box center [260, 130] width 521 height 260
type input "joa"
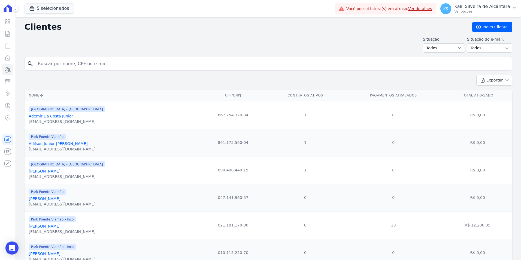
click at [97, 62] on input "search" at bounding box center [272, 63] width 475 height 11
type input "joao dos"
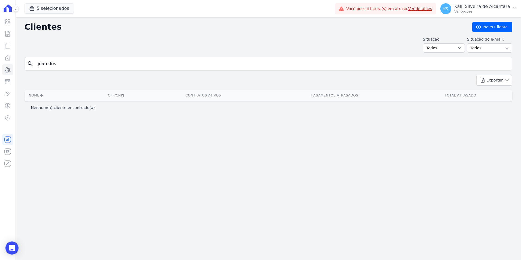
drag, startPoint x: 76, startPoint y: 66, endPoint x: 28, endPoint y: 66, distance: 47.7
click at [37, 64] on input "joao dos" at bounding box center [272, 63] width 475 height 11
type input "JOÃO DOS"
click at [64, 67] on input "JOÃO DOS" at bounding box center [272, 63] width 475 height 11
drag, startPoint x: 64, startPoint y: 65, endPoint x: 22, endPoint y: 70, distance: 42.0
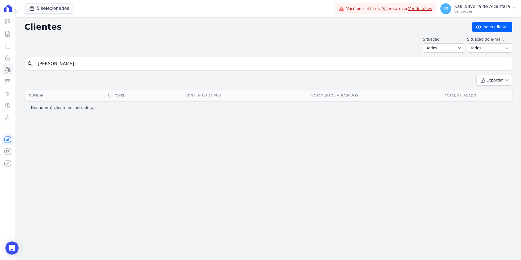
click at [23, 70] on div "Clientes Novo Cliente Situação: Todos Adimplentes Inadimplentes Situação do e-m…" at bounding box center [268, 138] width 505 height 242
type input "joao"
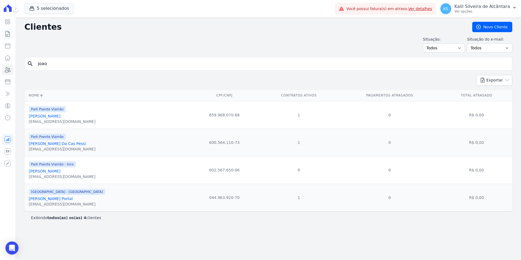
click at [7, 34] on icon at bounding box center [7, 34] width 7 height 7
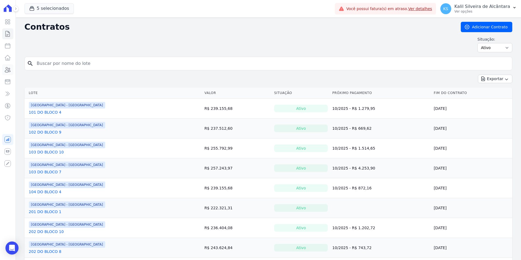
click at [6, 71] on icon at bounding box center [7, 69] width 7 height 7
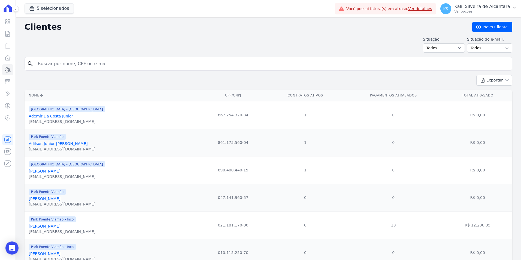
click at [130, 66] on input "search" at bounding box center [272, 63] width 475 height 11
type input "jooa"
click at [103, 59] on input "jooa" at bounding box center [272, 63] width 475 height 11
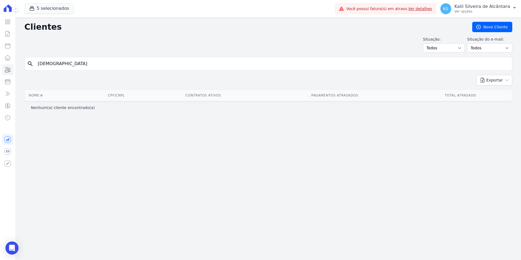
click at [103, 59] on input "jooa" at bounding box center [272, 63] width 475 height 11
type input "j"
type input "joao"
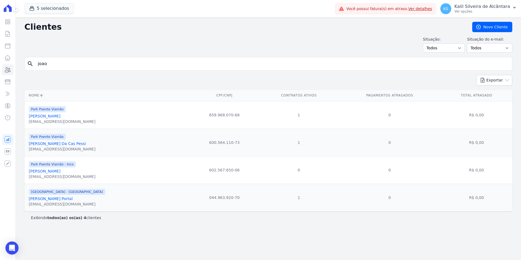
click at [59, 200] on link "João Victor Dos Santos Portal" at bounding box center [51, 198] width 44 height 4
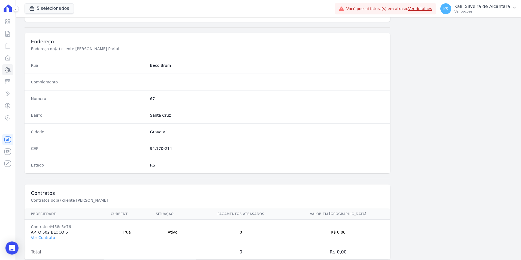
scroll to position [250, 0]
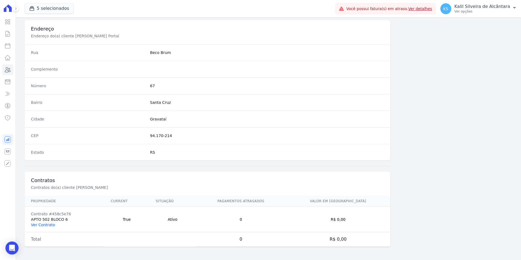
click at [44, 225] on link "Ver Contrato" at bounding box center [43, 224] width 24 height 4
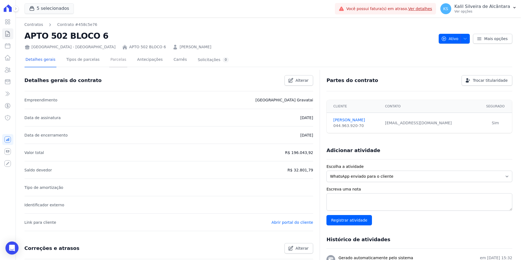
click at [114, 58] on link "Parcelas" at bounding box center [118, 60] width 18 height 14
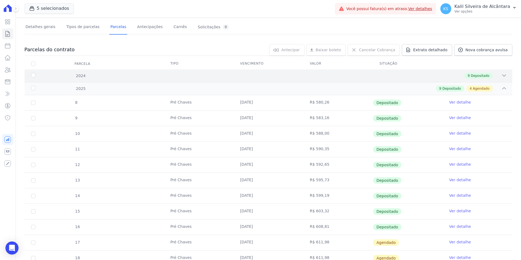
scroll to position [150, 0]
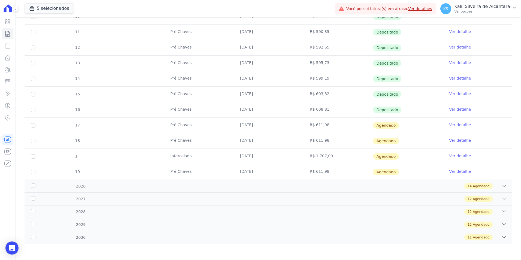
drag, startPoint x: 402, startPoint y: 125, endPoint x: 254, endPoint y: 139, distance: 148.8
click at [254, 139] on tbody "8 Pré Chaves 25/01/2025 R$ 580,26 Depositado Ver detalhe 9 Pré Chaves 25/02/202…" at bounding box center [268, 79] width 487 height 202
click at [244, 116] on td "[DATE]" at bounding box center [268, 109] width 70 height 15
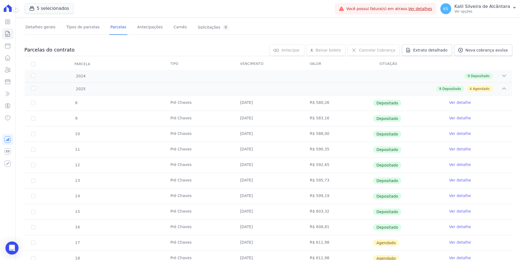
scroll to position [0, 0]
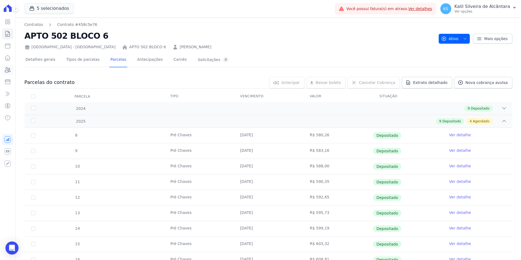
click at [7, 72] on icon at bounding box center [7, 69] width 7 height 7
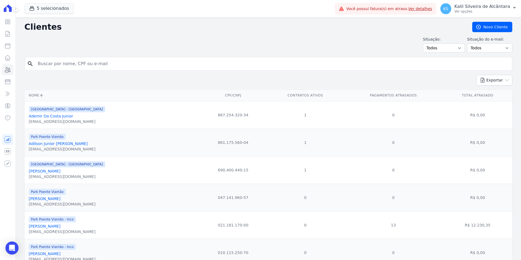
click at [47, 64] on input "search" at bounding box center [272, 63] width 475 height 11
paste input "Franciele Da Silv"
type input "Franciele Da Silv"
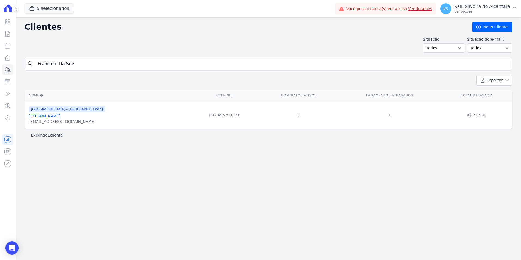
click at [37, 116] on link "Franciele Da Silva" at bounding box center [45, 116] width 32 height 4
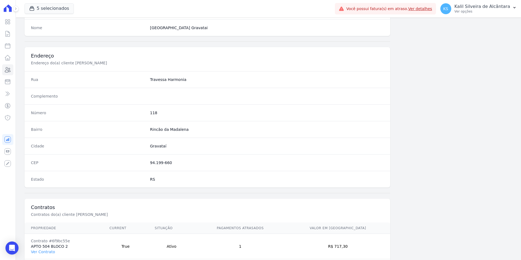
scroll to position [250, 0]
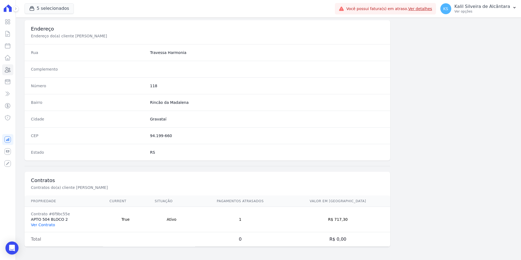
click at [45, 224] on link "Ver Contrato" at bounding box center [43, 224] width 24 height 4
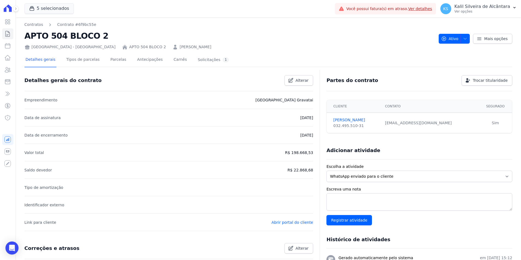
click at [124, 59] on div "Detalhes gerais Tipos de parcelas Parcelas Antecipações Carnês Solicitações 1" at bounding box center [128, 60] width 206 height 14
click at [109, 65] on link "Parcelas" at bounding box center [118, 60] width 18 height 14
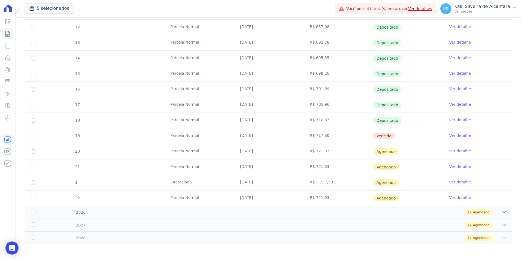
scroll to position [124, 0]
drag, startPoint x: 175, startPoint y: 138, endPoint x: 105, endPoint y: 138, distance: 69.7
click at [105, 138] on tr "19 Parcela Normal 25/09/2025 R$ 717,30 Vencido Ver detalhe" at bounding box center [268, 135] width 487 height 16
click at [10, 72] on icon at bounding box center [7, 69] width 7 height 7
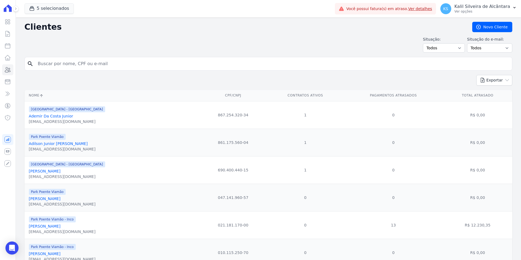
click at [76, 59] on input "search" at bounding box center [272, 63] width 475 height 11
paste input "Lilian Souza"
type input "Lilian Souza"
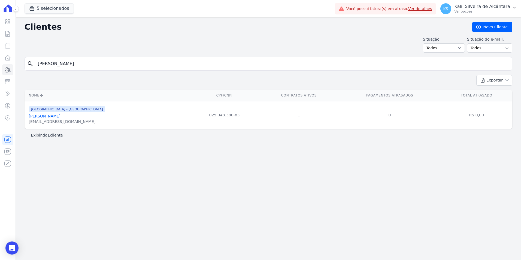
drag, startPoint x: 69, startPoint y: 70, endPoint x: 1, endPoint y: 69, distance: 68.9
click at [1, 69] on div "Visão Geral Contratos [GEOGRAPHIC_DATA] Lotes Clientes Minha Carteira Transferê…" at bounding box center [260, 130] width 521 height 260
drag, startPoint x: -11, startPoint y: 61, endPoint x: -20, endPoint y: 63, distance: 8.7
click at [0, 63] on html "Visão Geral Contratos Parcelas Lotes Clientes Minha Carteira Transferências Cré…" at bounding box center [260, 130] width 521 height 260
paste input "R$ 2.271,75"
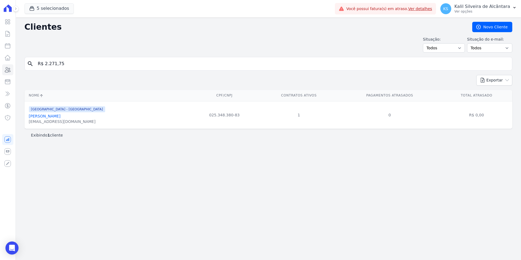
type input "R$ 2.271,75"
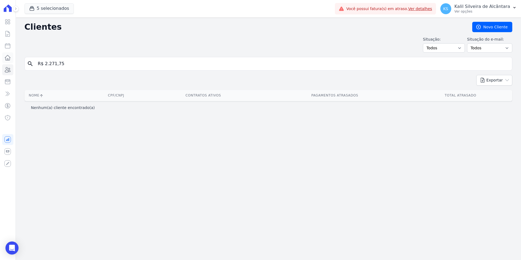
drag, startPoint x: 71, startPoint y: 60, endPoint x: 6, endPoint y: 62, distance: 64.6
click at [25, 60] on div "search R$ 2.271,75" at bounding box center [268, 64] width 487 height 14
type input "Julia Grasielle Da Silva Ribeiro"
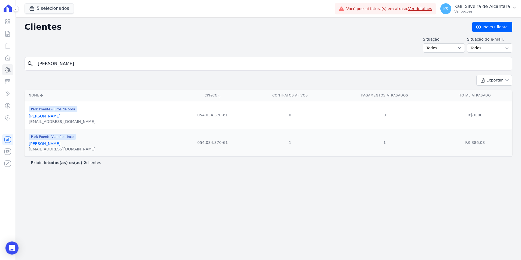
click at [60, 142] on link "Julia Grasielle Da Silva Ribeiro" at bounding box center [45, 143] width 32 height 4
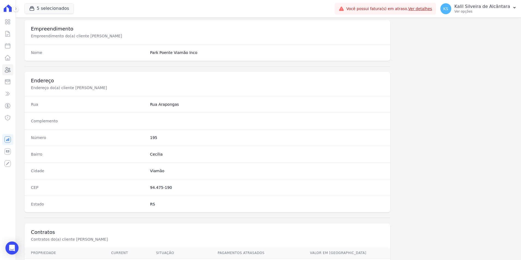
scroll to position [250, 0]
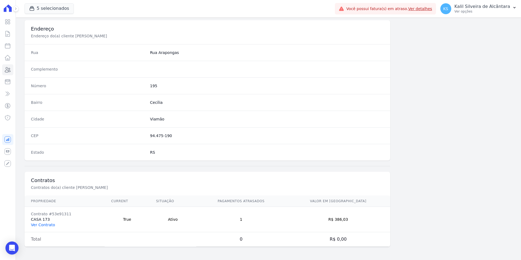
click at [47, 222] on link "Ver Contrato" at bounding box center [43, 224] width 24 height 4
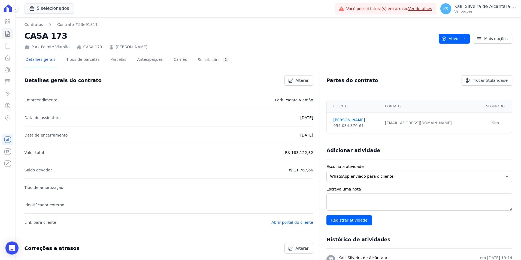
click at [109, 60] on link "Parcelas" at bounding box center [118, 60] width 18 height 14
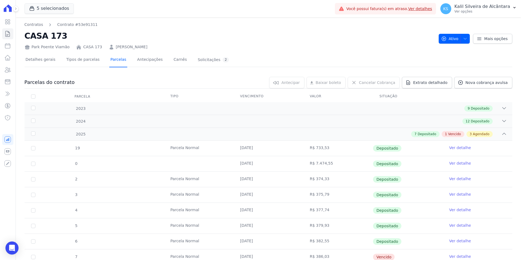
click at [109, 60] on link "Parcelas" at bounding box center [118, 60] width 18 height 14
click at [10, 75] on link "Clientes" at bounding box center [7, 69] width 11 height 11
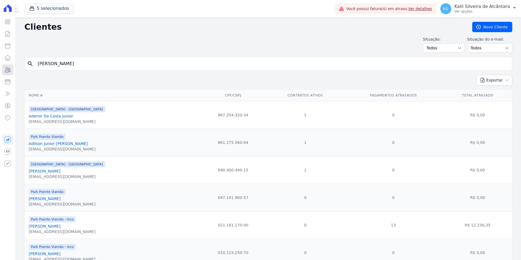
click at [10, 74] on link "Clientes" at bounding box center [7, 69] width 11 height 11
click at [75, 65] on input "search" at bounding box center [272, 63] width 475 height 11
paste input "Lucas Mendes Pinho E Silva"
type input "Lucas Mendes Pinho E Silva"
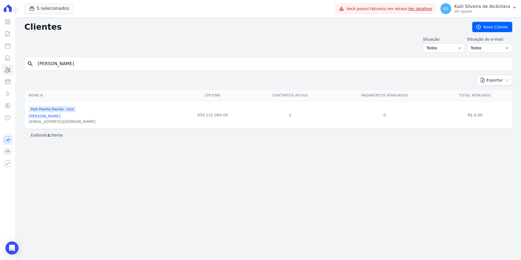
click at [59, 117] on link "Lucas Mendes Pinho E Silva" at bounding box center [45, 116] width 32 height 4
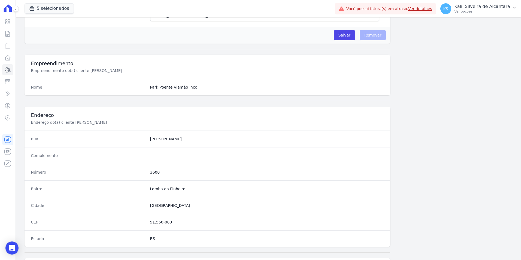
scroll to position [250, 0]
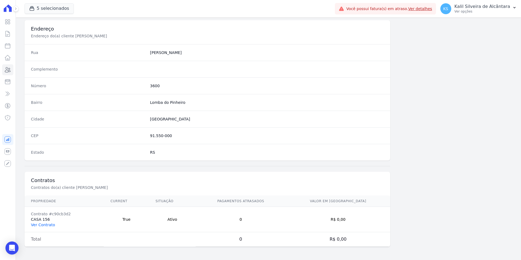
click at [35, 225] on link "Ver Contrato" at bounding box center [43, 224] width 24 height 4
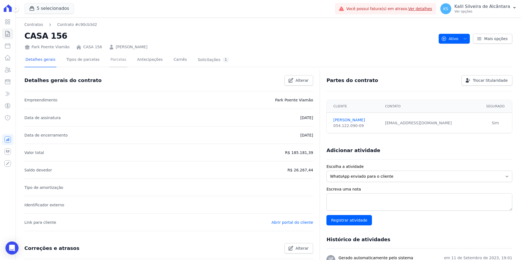
click at [116, 63] on link "Parcelas" at bounding box center [118, 60] width 18 height 14
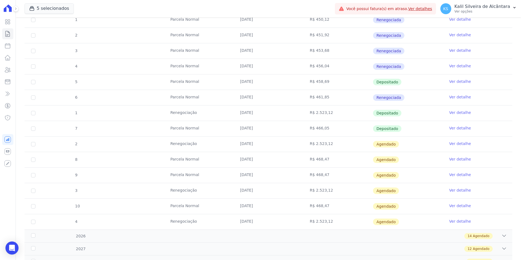
scroll to position [191, 0]
click at [10, 72] on icon at bounding box center [7, 69] width 7 height 7
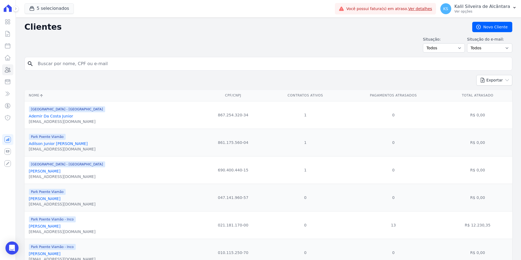
click at [112, 65] on input "search" at bounding box center [272, 63] width 475 height 11
paste input "Lucas Mendes"
type input "Lucas Mendes"
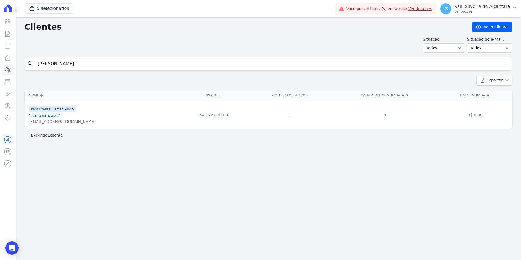
drag, startPoint x: 84, startPoint y: 67, endPoint x: 0, endPoint y: 65, distance: 84.2
click at [5, 64] on div "Visão Geral Contratos [GEOGRAPHIC_DATA] Lotes Clientes Minha Carteira Transferê…" at bounding box center [260, 130] width 521 height 260
paste input "iliana Pereira De Oliveira"
type input "Liliana Pereira De Oliveira"
click at [51, 115] on link "Liliana Pereira De Oliveira" at bounding box center [45, 116] width 32 height 4
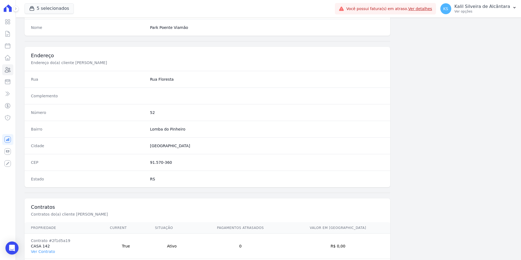
scroll to position [250, 0]
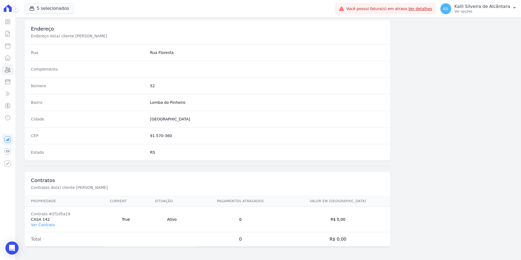
click at [41, 227] on td "Contrato #2f1d5a19 CASA 142 Ver Contrato" at bounding box center [64, 219] width 79 height 25
click at [42, 226] on link "Ver Contrato" at bounding box center [43, 224] width 24 height 4
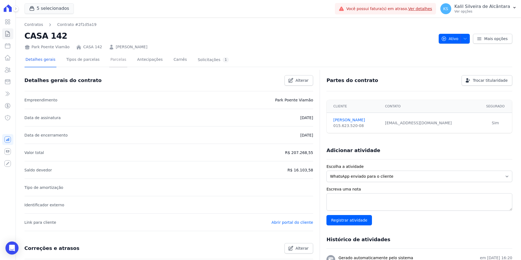
click at [110, 63] on link "Parcelas" at bounding box center [118, 60] width 18 height 14
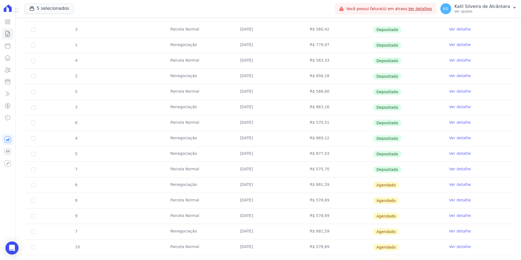
scroll to position [218, 0]
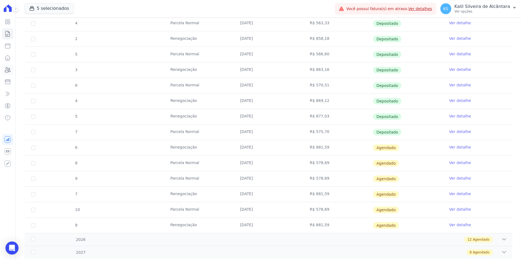
click at [9, 66] on link "Clientes" at bounding box center [7, 69] width 11 height 11
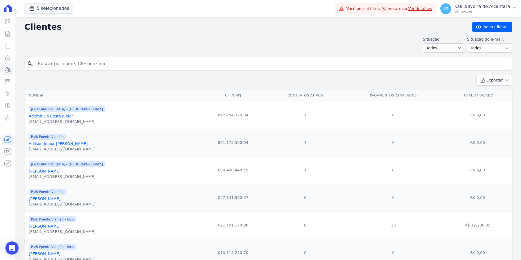
click at [70, 68] on input "search" at bounding box center [272, 63] width 475 height 11
paste input "Mauren Schardosim Machado"
type input "Mauren Schardosim Machado"
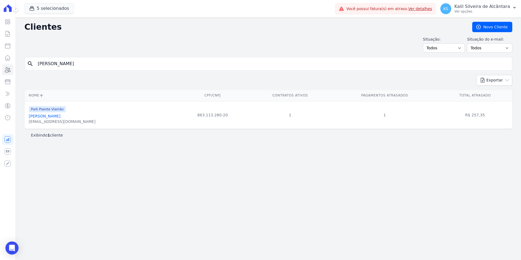
click at [60, 114] on link "Mauren Schardosim Machado" at bounding box center [45, 116] width 32 height 4
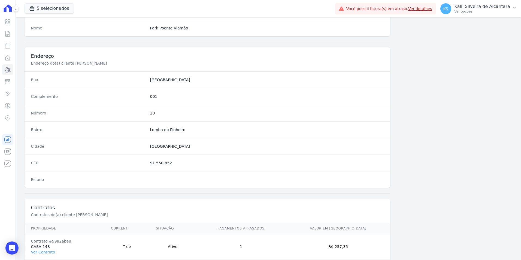
scroll to position [250, 0]
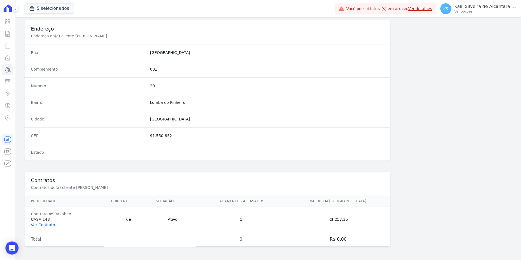
click at [40, 225] on link "Ver Contrato" at bounding box center [43, 224] width 24 height 4
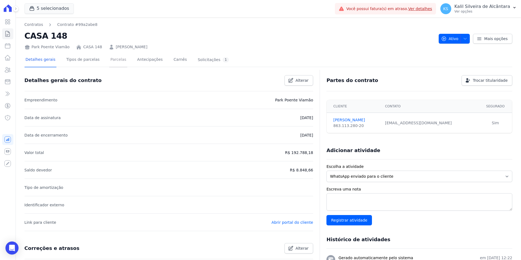
click at [111, 60] on link "Parcelas" at bounding box center [118, 60] width 18 height 14
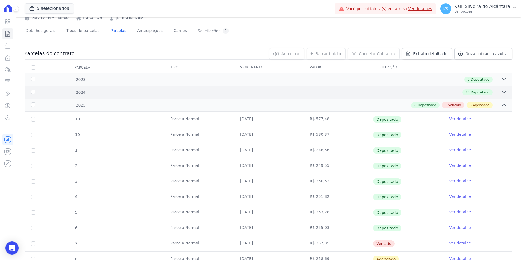
scroll to position [121, 0]
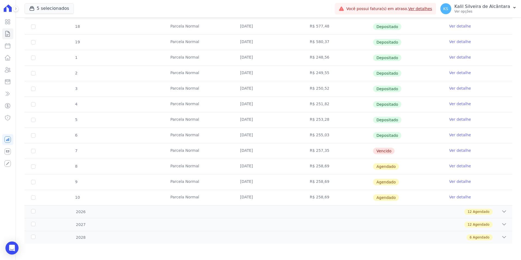
drag, startPoint x: 336, startPoint y: 146, endPoint x: 234, endPoint y: 147, distance: 101.9
click at [234, 147] on tr "7 Parcela Normal 25/09/2025 R$ 257,35 Vencido Ver detalhe" at bounding box center [268, 151] width 487 height 16
click at [11, 69] on icon at bounding box center [7, 69] width 7 height 7
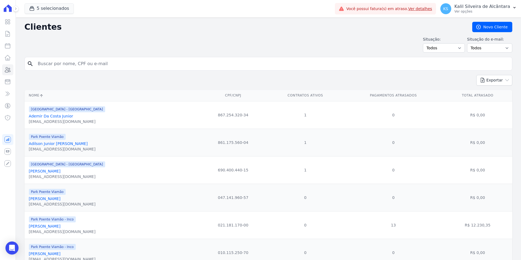
click at [148, 63] on input "search" at bounding box center [272, 63] width 475 height 11
paste input "Miguel Jurandir Da Silva"
type input "Miguel Jurandir Da Silva"
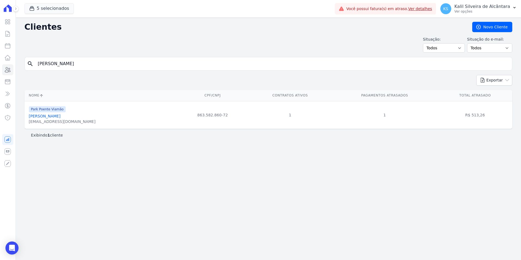
click at [65, 113] on div "Park Poente Viamão Miguel Jurandir Da Silva Junior ingridmontignysol@hotmail.com" at bounding box center [62, 115] width 67 height 19
click at [60, 115] on link "Miguel Jurandir Da Silva Junior" at bounding box center [45, 116] width 32 height 4
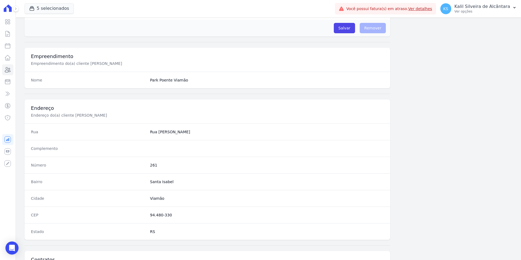
scroll to position [250, 0]
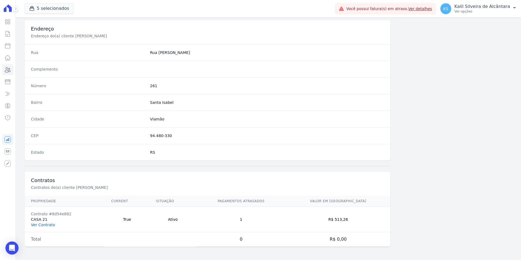
click at [48, 226] on link "Ver Contrato" at bounding box center [43, 224] width 24 height 4
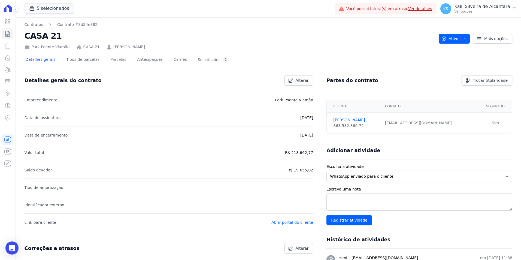
click at [109, 58] on link "Parcelas" at bounding box center [118, 60] width 18 height 14
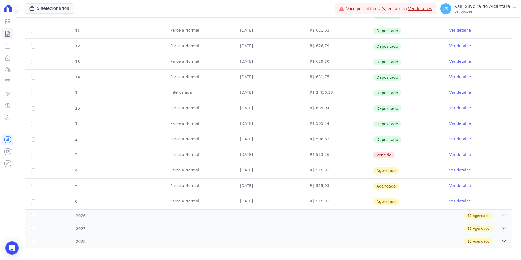
scroll to position [124, 0]
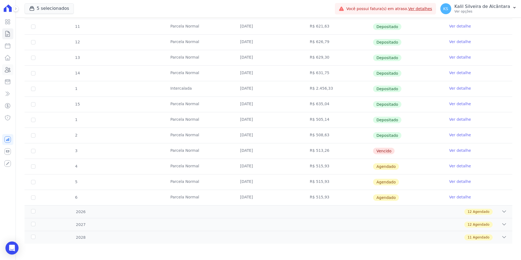
click at [10, 68] on icon at bounding box center [7, 69] width 7 height 7
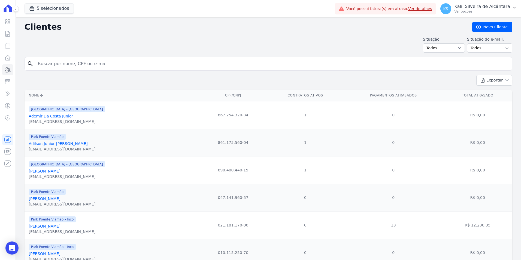
click at [64, 59] on input "search" at bounding box center [272, 63] width 475 height 11
paste input "[PERSON_NAME]"
type input "[PERSON_NAME]"
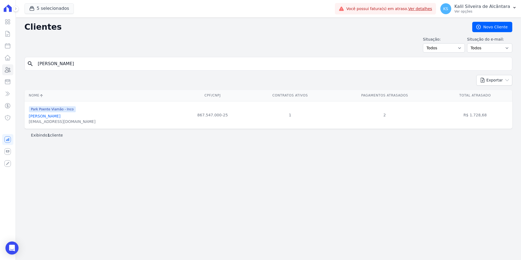
click at [57, 118] on link "[PERSON_NAME]" at bounding box center [45, 116] width 32 height 4
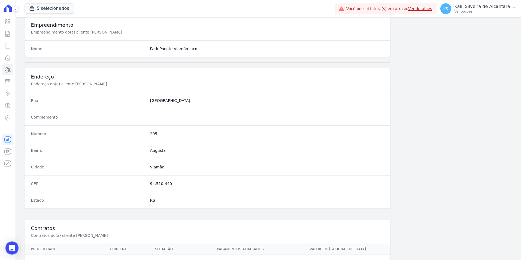
scroll to position [250, 0]
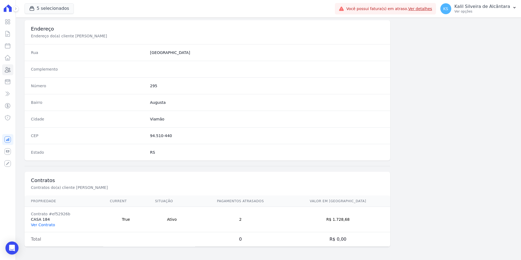
click at [39, 227] on link "Ver Contrato" at bounding box center [43, 224] width 24 height 4
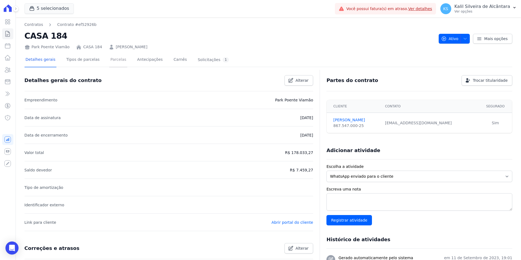
click at [109, 62] on link "Parcelas" at bounding box center [118, 60] width 18 height 14
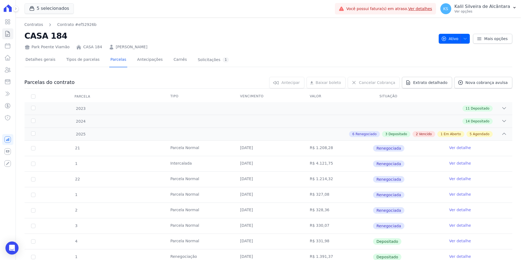
click at [128, 50] on div "Detalhes gerais Tipos de parcelas Parcelas Antecipações Carnês Solicitações 1 P…" at bounding box center [268, 252] width 487 height 405
click at [128, 49] on link "ROGER SANTOS PEREIRA" at bounding box center [132, 47] width 32 height 6
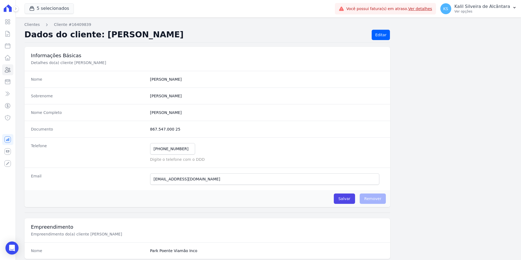
drag, startPoint x: 179, startPoint y: 131, endPoint x: 146, endPoint y: 132, distance: 33.5
click at [146, 132] on div "Documento 867.547.000 25" at bounding box center [208, 129] width 366 height 17
copy div "867.547.000 25"
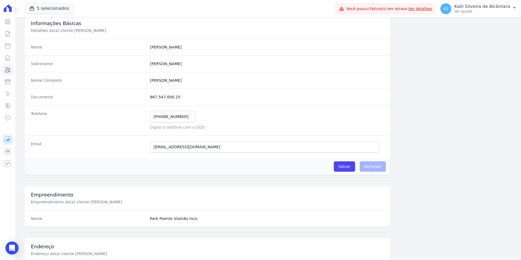
scroll to position [32, 0]
click at [476, 11] on p "Ver opções" at bounding box center [482, 11] width 56 height 4
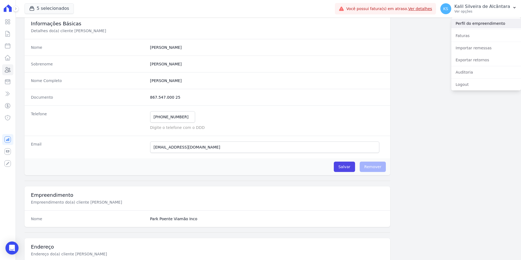
click at [477, 23] on link "Perfil do empreendimento" at bounding box center [486, 24] width 70 height 10
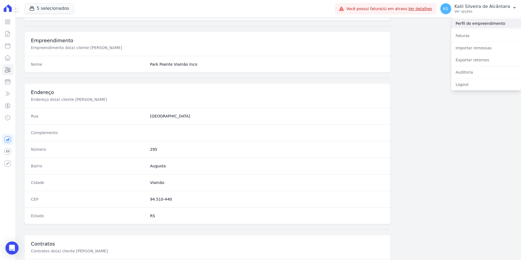
scroll to position [250, 0]
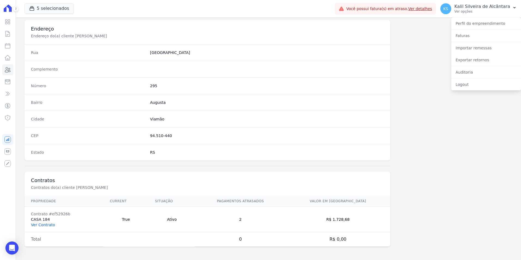
click at [39, 223] on link "Ver Contrato" at bounding box center [43, 224] width 24 height 4
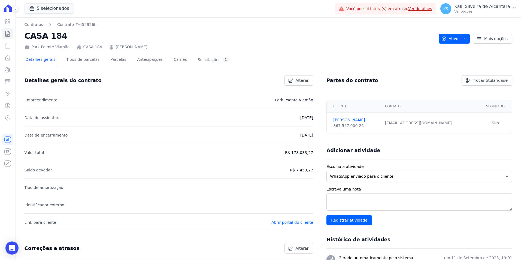
click at [126, 44] on div "Park Poente Viamão CASA 184 ROGER SANTOS PEREIRA" at bounding box center [230, 46] width 410 height 8
click at [127, 44] on div "Park Poente Viamão CASA 184 ROGER SANTOS PEREIRA" at bounding box center [230, 46] width 410 height 8
click at [130, 45] on link "ROGER SANTOS PEREIRA" at bounding box center [132, 47] width 32 height 6
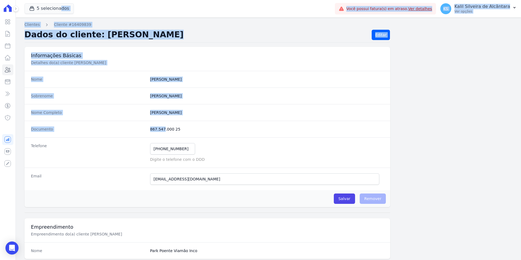
drag, startPoint x: 181, startPoint y: 131, endPoint x: 154, endPoint y: 132, distance: 27.0
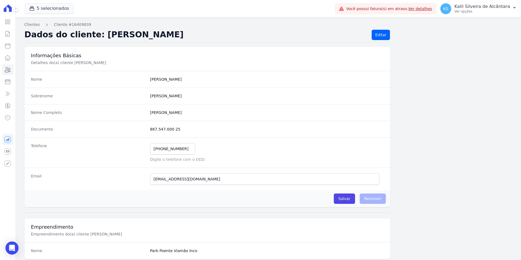
drag, startPoint x: 154, startPoint y: 132, endPoint x: 177, endPoint y: 131, distance: 22.9
click at [171, 130] on dd "867.547.000 25" at bounding box center [267, 128] width 234 height 5
drag, startPoint x: 182, startPoint y: 130, endPoint x: 139, endPoint y: 132, distance: 43.6
click at [139, 132] on div "Documento 867.547.000 25" at bounding box center [208, 129] width 366 height 17
copy div "867.547.000 25"
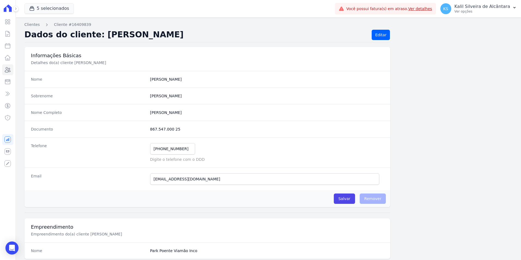
click at [234, 85] on div "Nome Roger" at bounding box center [208, 79] width 366 height 17
drag, startPoint x: 150, startPoint y: 114, endPoint x: 189, endPoint y: 113, distance: 39.5
click at [189, 113] on completo "[PERSON_NAME]" at bounding box center [267, 112] width 234 height 5
copy completo "[PERSON_NAME]"
drag, startPoint x: 187, startPoint y: 124, endPoint x: 173, endPoint y: 131, distance: 15.3
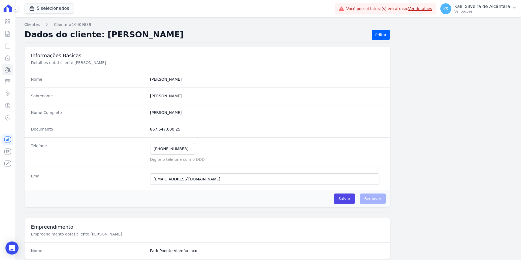
click at [187, 125] on div "Documento 867.547.000 25" at bounding box center [208, 129] width 366 height 17
drag, startPoint x: 173, startPoint y: 131, endPoint x: 147, endPoint y: 129, distance: 26.5
click at [147, 129] on div "Documento 867.547.000 25" at bounding box center [208, 129] width 366 height 17
drag, startPoint x: 147, startPoint y: 129, endPoint x: 206, endPoint y: 139, distance: 60.0
click at [206, 139] on div "Telefone (51) 98324-2010 Mensagem de SMS ainda não enviada.. Mensagem de Whatsa…" at bounding box center [208, 152] width 366 height 30
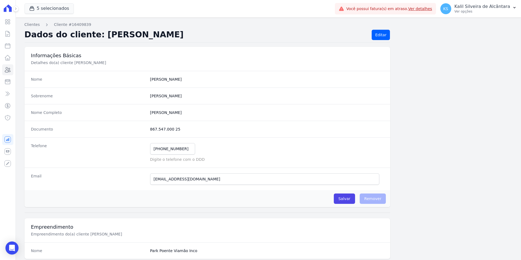
drag, startPoint x: 163, startPoint y: 135, endPoint x: 143, endPoint y: 138, distance: 20.1
click at [143, 138] on dl "Nome Roger Sobrenome Pereira Nome Completo Roger Santos Pereira Documento 867.5…" at bounding box center [208, 130] width 366 height 119
drag, startPoint x: 143, startPoint y: 138, endPoint x: 289, endPoint y: 137, distance: 146.2
click at [289, 137] on div "Documento 867.547.000 25" at bounding box center [208, 129] width 366 height 17
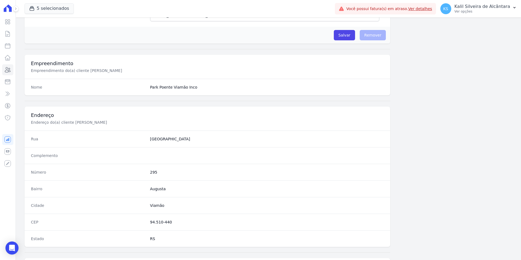
scroll to position [250, 0]
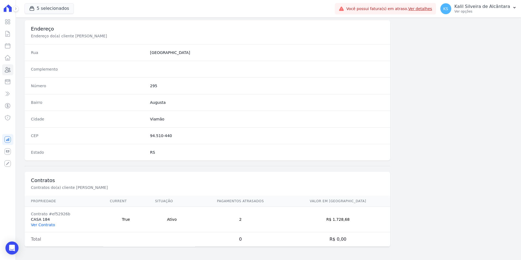
click at [41, 226] on link "Ver Contrato" at bounding box center [43, 224] width 24 height 4
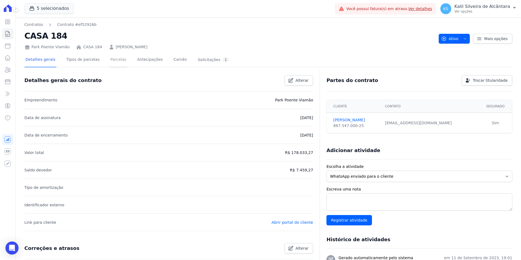
click at [118, 60] on link "Parcelas" at bounding box center [118, 60] width 18 height 14
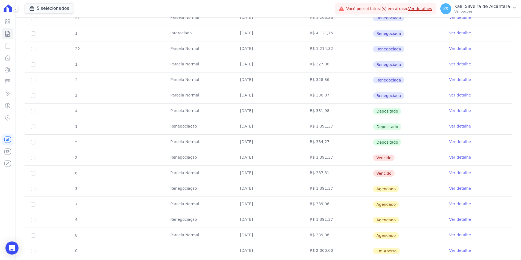
scroll to position [136, 0]
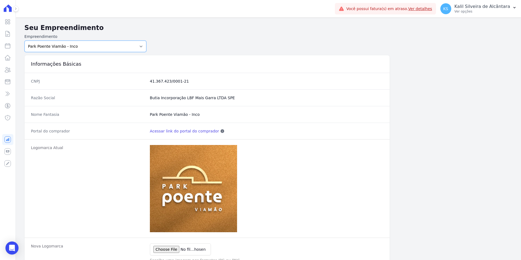
click at [87, 47] on select "Art Park - Juros de Obra Arty Park - Gravatai Arty Park - JPI Clube Residencial…" at bounding box center [86, 46] width 122 height 11
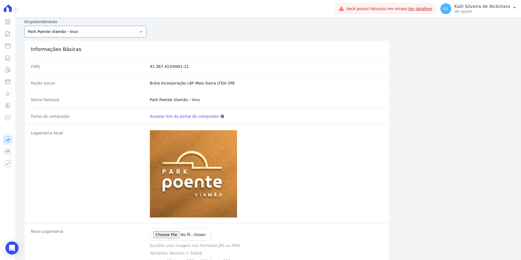
scroll to position [27, 0]
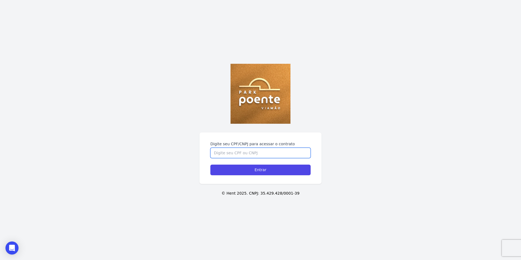
click at [259, 151] on input "Digite seu CPF/CNPJ para acessar o contrato" at bounding box center [260, 153] width 100 height 10
paste input "867.547.000 25"
type input "867.547.000 25"
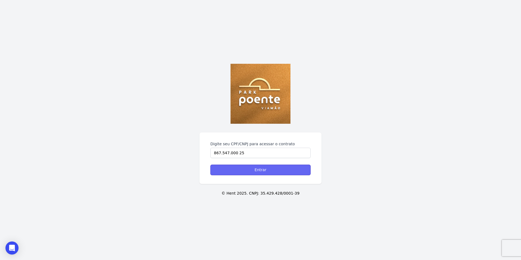
click at [258, 173] on input "Entrar" at bounding box center [260, 169] width 100 height 11
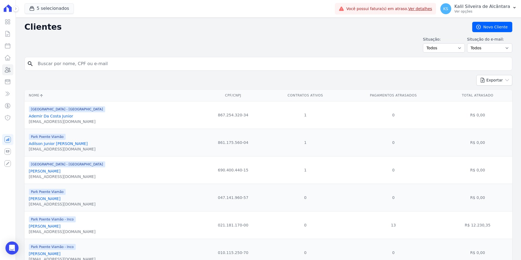
click at [113, 72] on form "search" at bounding box center [268, 66] width 487 height 18
click at [112, 67] on input "search" at bounding box center [272, 63] width 475 height 11
type input "[PERSON_NAME]"
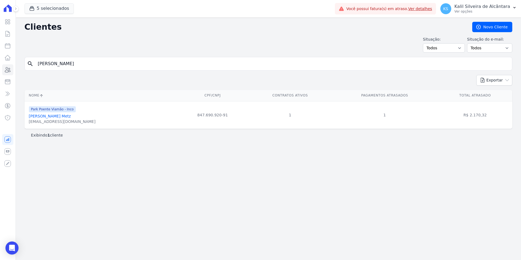
click at [59, 116] on link "[PERSON_NAME] Metz" at bounding box center [50, 116] width 42 height 4
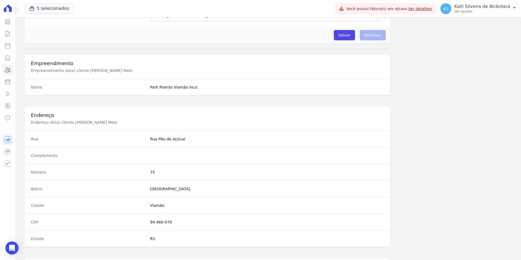
scroll to position [250, 0]
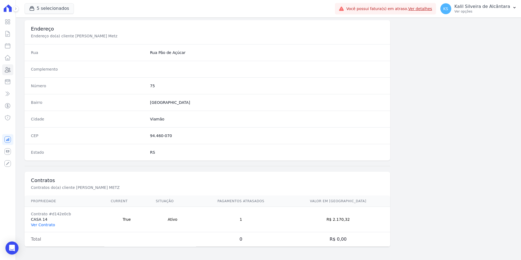
click at [47, 223] on link "Ver Contrato" at bounding box center [43, 224] width 24 height 4
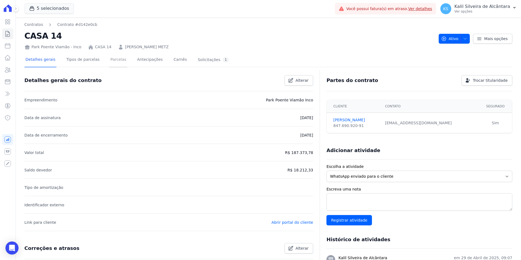
click at [109, 62] on link "Parcelas" at bounding box center [118, 60] width 18 height 14
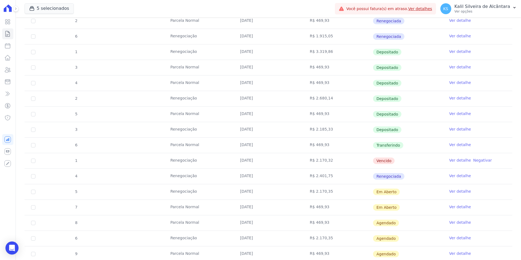
scroll to position [354, 0]
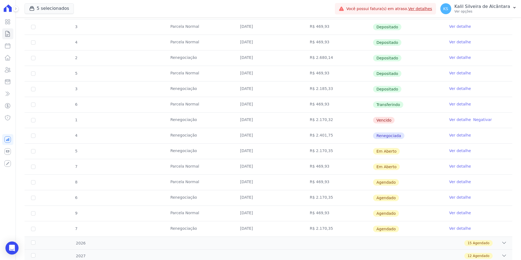
drag, startPoint x: 401, startPoint y: 124, endPoint x: 253, endPoint y: 117, distance: 148.0
click at [253, 117] on tr "1 Renegociação [DATE] R$ 2.170,32 [GEOGRAPHIC_DATA] Ver detalhe Negativar" at bounding box center [268, 120] width 487 height 16
drag, startPoint x: 253, startPoint y: 117, endPoint x: 304, endPoint y: 130, distance: 53.0
click at [304, 130] on td "R$ 2.401,75" at bounding box center [338, 135] width 70 height 15
drag, startPoint x: 331, startPoint y: 122, endPoint x: 204, endPoint y: 121, distance: 126.6
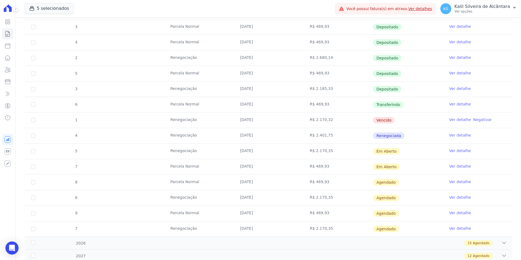
click at [204, 121] on tr "1 Renegociação [DATE] R$ 2.170,32 [GEOGRAPHIC_DATA] Ver detalhe Negativar" at bounding box center [268, 120] width 487 height 16
click at [267, 122] on td "[DATE]" at bounding box center [268, 119] width 70 height 15
drag, startPoint x: 332, startPoint y: 117, endPoint x: 277, endPoint y: 122, distance: 55.0
click at [277, 122] on tr "1 Renegociação [DATE] R$ 2.170,32 [GEOGRAPHIC_DATA] Ver detalhe Negativar" at bounding box center [268, 120] width 487 height 16
drag, startPoint x: 277, startPoint y: 122, endPoint x: 272, endPoint y: 136, distance: 14.8
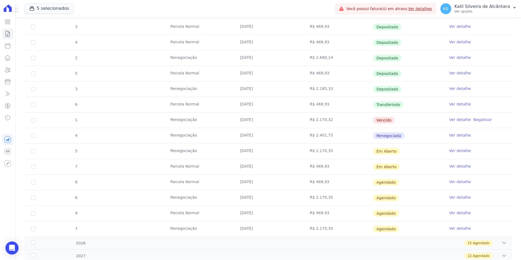
click at [272, 135] on td "[DATE]" at bounding box center [268, 135] width 70 height 15
drag, startPoint x: 341, startPoint y: 141, endPoint x: 366, endPoint y: 134, distance: 26.2
click at [366, 134] on td "R$ 2.401,75" at bounding box center [338, 135] width 70 height 15
drag, startPoint x: 333, startPoint y: 152, endPoint x: 272, endPoint y: 150, distance: 61.3
click at [272, 150] on tr "5 Renegociação [DATE] R$ 2.170,35 Em [GEOGRAPHIC_DATA] Ver detalhe" at bounding box center [268, 151] width 487 height 16
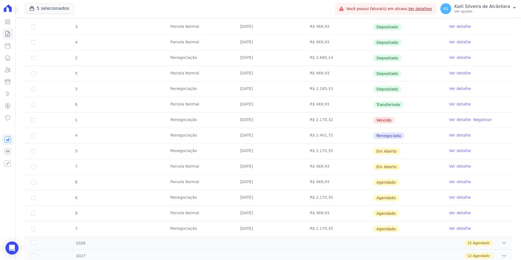
drag, startPoint x: 272, startPoint y: 150, endPoint x: 333, endPoint y: 151, distance: 61.6
click at [333, 151] on td "R$ 2.170,35" at bounding box center [338, 151] width 70 height 15
click at [8, 70] on icon at bounding box center [7, 69] width 5 height 5
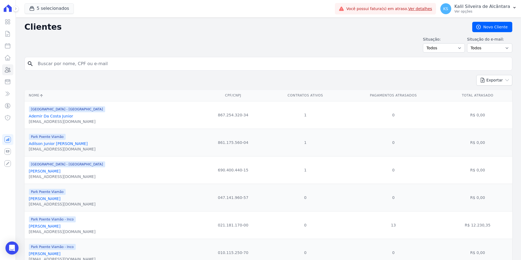
click at [60, 64] on input "search" at bounding box center [272, 63] width 475 height 11
paste input "[PERSON_NAME]"
type input "[PERSON_NAME]"
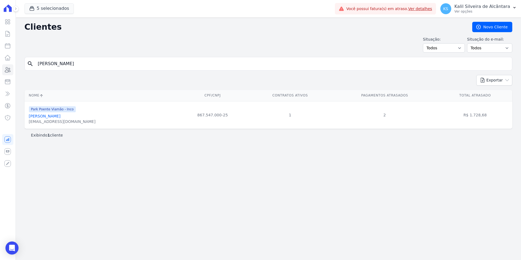
drag, startPoint x: 91, startPoint y: 63, endPoint x: 31, endPoint y: 75, distance: 61.7
click at [56, 71] on form "search [PERSON_NAME]" at bounding box center [268, 66] width 487 height 18
click at [86, 66] on input "[PERSON_NAME]" at bounding box center [272, 63] width 475 height 11
drag, startPoint x: 87, startPoint y: 65, endPoint x: 5, endPoint y: 71, distance: 81.9
click at [6, 71] on div "Visão Geral Contratos [GEOGRAPHIC_DATA] Lotes Clientes Minha Carteira Transferê…" at bounding box center [260, 130] width 521 height 260
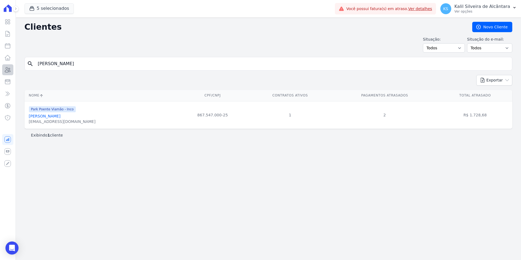
paste input "[PERSON_NAME]"
type input "[PERSON_NAME]"
click at [70, 112] on div "Park Poente Viamão [PERSON_NAME] [EMAIL_ADDRESS][DOMAIN_NAME]" at bounding box center [62, 115] width 67 height 19
click at [72, 119] on div "[EMAIL_ADDRESS][DOMAIN_NAME]" at bounding box center [62, 121] width 67 height 5
click at [71, 119] on div "[PERSON_NAME]" at bounding box center [62, 115] width 67 height 5
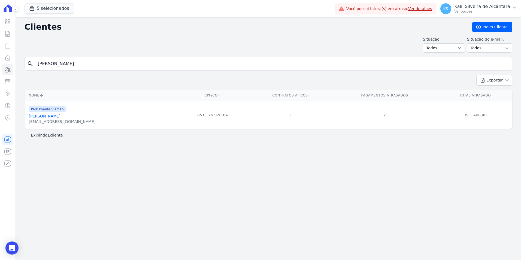
drag, startPoint x: 71, startPoint y: 119, endPoint x: 68, endPoint y: 116, distance: 4.0
click at [60, 116] on link "[PERSON_NAME]" at bounding box center [45, 116] width 32 height 4
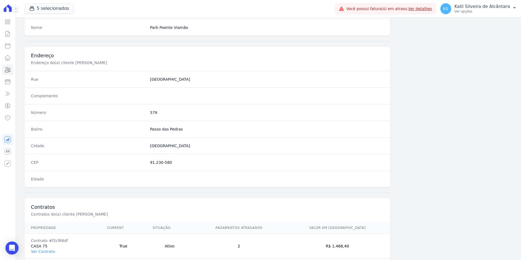
scroll to position [250, 0]
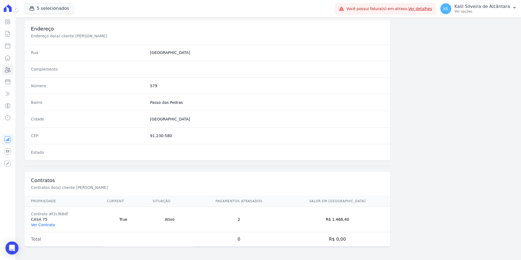
click at [44, 225] on link "Ver Contrato" at bounding box center [43, 224] width 24 height 4
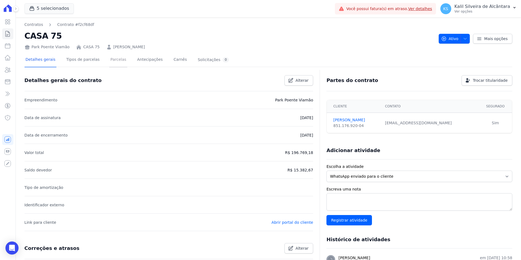
click at [111, 55] on link "Parcelas" at bounding box center [118, 60] width 18 height 14
click at [110, 58] on link "Parcelas" at bounding box center [118, 60] width 18 height 14
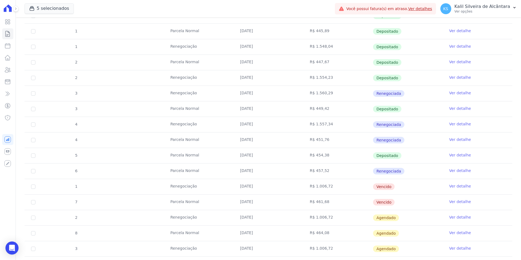
scroll to position [218, 0]
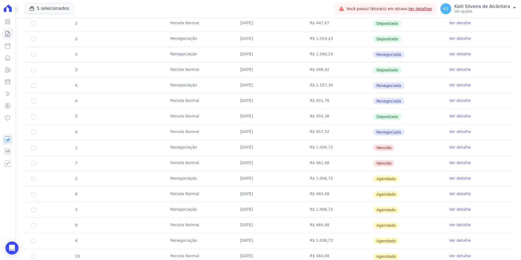
drag, startPoint x: 397, startPoint y: 164, endPoint x: 219, endPoint y: 147, distance: 178.4
click at [219, 147] on tbody "16 [GEOGRAPHIC_DATA] [DATE] R$ 900,93 Depositado Ver detalhe 17 [GEOGRAPHIC_DAT…" at bounding box center [268, 93] width 487 height 341
click at [299, 151] on td "[DATE]" at bounding box center [268, 147] width 70 height 15
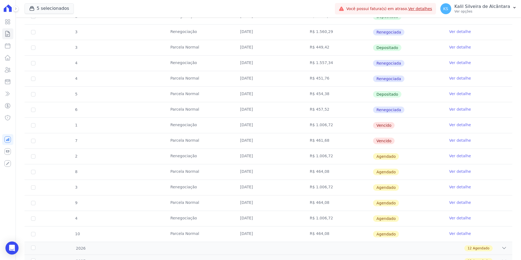
scroll to position [277, 0]
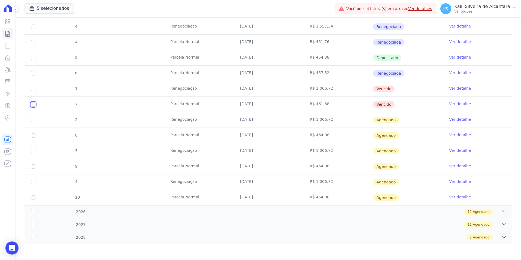
click at [32, 103] on input "checkbox" at bounding box center [33, 104] width 4 height 4
checkbox input "true"
click at [34, 87] on input "checkbox" at bounding box center [33, 89] width 4 height 4
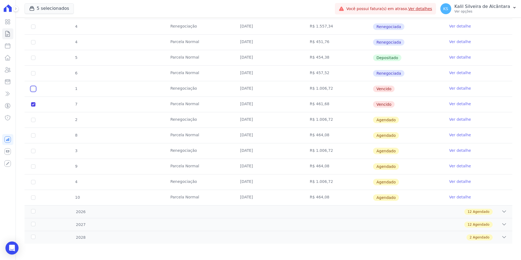
checkbox input "true"
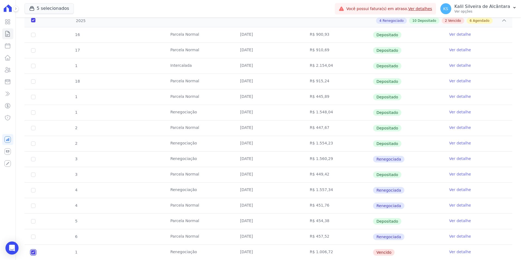
scroll to position [0, 0]
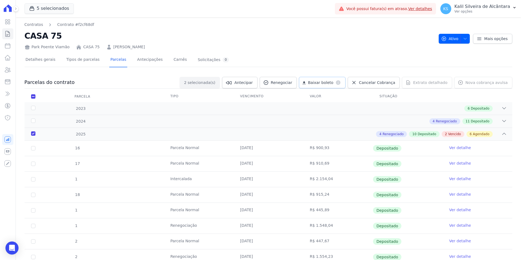
click at [331, 85] on span "Baixar boleto" at bounding box center [320, 82] width 25 height 5
click at [4, 69] on icon at bounding box center [7, 69] width 7 height 7
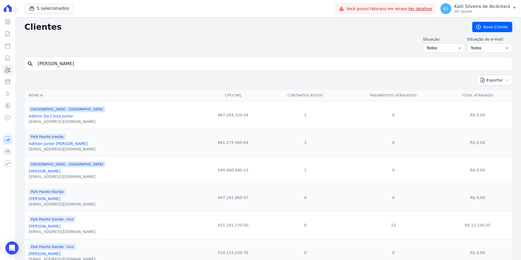
type input "[PERSON_NAME]"
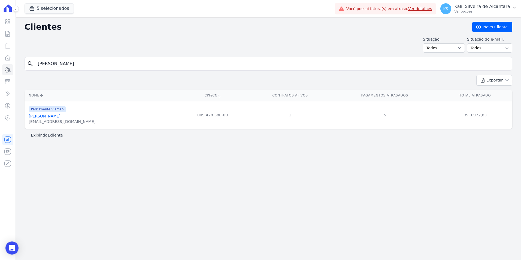
click at [54, 117] on link "[PERSON_NAME]" at bounding box center [45, 116] width 32 height 4
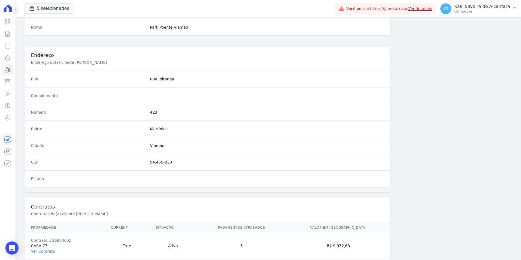
scroll to position [275, 0]
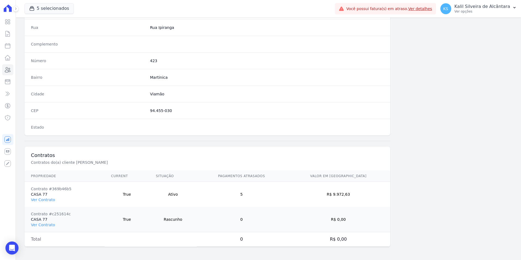
click at [36, 196] on td "Contrato #369b46b5 CASA 77 Ver Contrato" at bounding box center [65, 194] width 80 height 25
click at [41, 199] on link "Ver Contrato" at bounding box center [43, 199] width 24 height 4
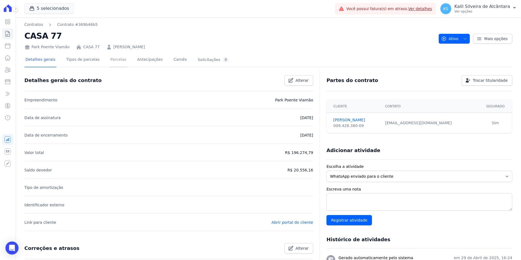
click at [116, 60] on link "Parcelas" at bounding box center [118, 60] width 18 height 14
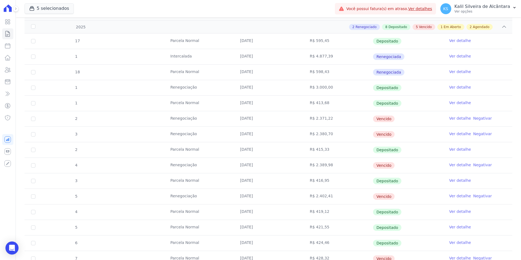
scroll to position [109, 0]
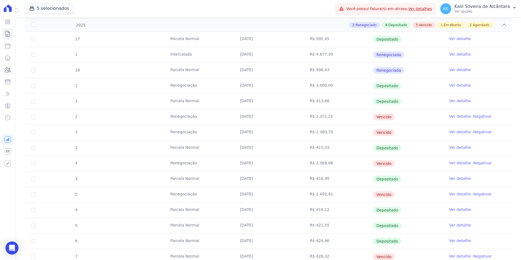
click at [8, 71] on icon at bounding box center [7, 69] width 7 height 7
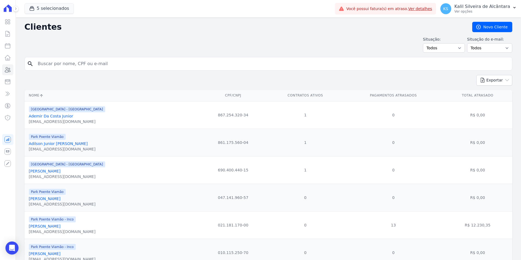
click at [81, 62] on input "search" at bounding box center [272, 63] width 475 height 11
paste input "[PERSON_NAME]"
type input "[PERSON_NAME]"
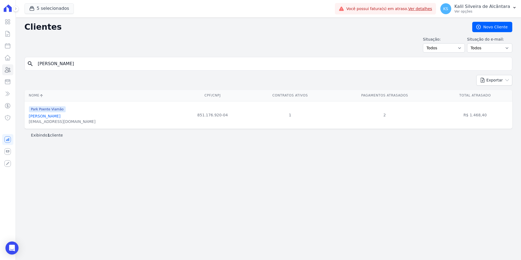
drag, startPoint x: 131, startPoint y: 66, endPoint x: 0, endPoint y: 77, distance: 131.2
click at [42, 68] on input "[PERSON_NAME]" at bounding box center [272, 63] width 475 height 11
paste input "[DEMOGRAPHIC_DATA][PERSON_NAME] Arroxellas"
type input "A"
paste input "[DEMOGRAPHIC_DATA][PERSON_NAME] Arroxellas"
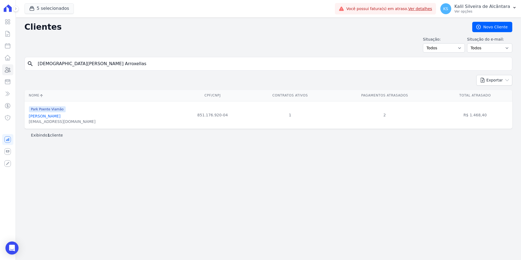
type input "[DEMOGRAPHIC_DATA][PERSON_NAME] Arroxellas"
click at [72, 116] on link "[DEMOGRAPHIC_DATA][PERSON_NAME] Arroxellas" at bounding box center [76, 116] width 95 height 4
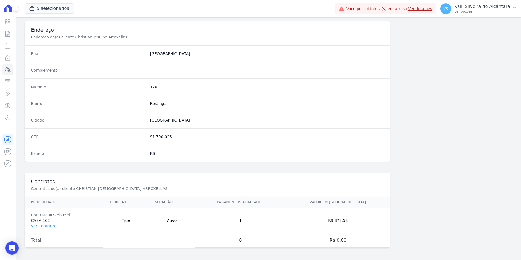
scroll to position [250, 0]
click at [45, 223] on link "Ver Contrato" at bounding box center [43, 224] width 24 height 4
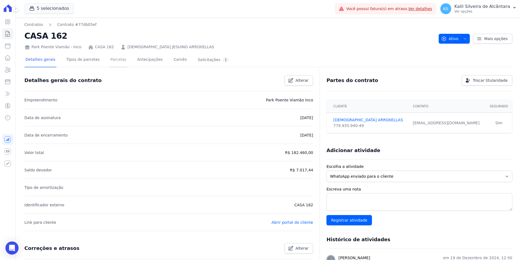
click at [109, 62] on link "Parcelas" at bounding box center [118, 60] width 18 height 14
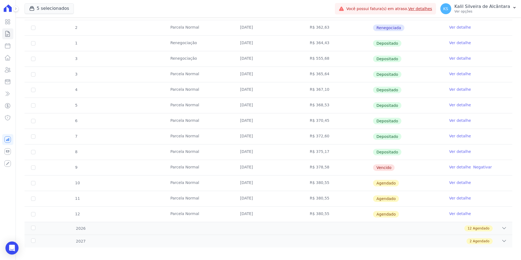
scroll to position [184, 0]
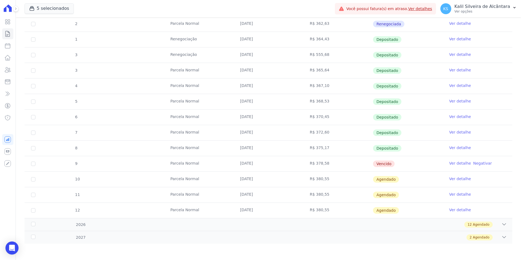
drag, startPoint x: 244, startPoint y: 143, endPoint x: 205, endPoint y: 143, distance: 38.4
click at [205, 143] on tr "8 [GEOGRAPHIC_DATA] [DATE] R$ 375,17 Depositado Ver detalhe" at bounding box center [268, 148] width 487 height 16
click at [292, 166] on td "[DATE]" at bounding box center [268, 163] width 70 height 15
drag, startPoint x: 314, startPoint y: 167, endPoint x: 192, endPoint y: 167, distance: 122.0
click at [192, 167] on tr "9 [GEOGRAPHIC_DATA] [DATE] R$ 378,58 [GEOGRAPHIC_DATA] Ver detalhe Negativar" at bounding box center [268, 164] width 487 height 16
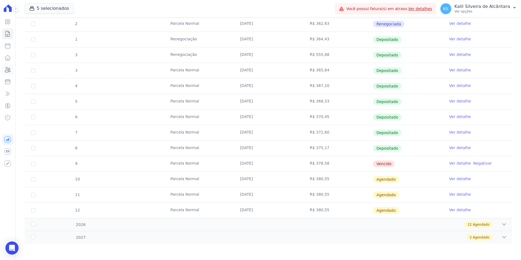
click at [10, 70] on icon at bounding box center [7, 69] width 7 height 7
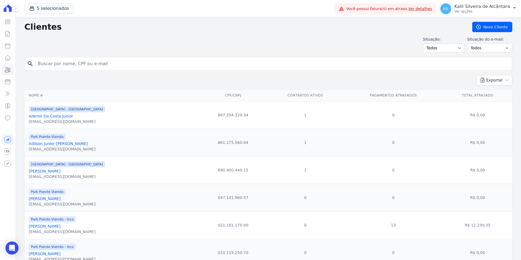
click at [116, 57] on div "search" at bounding box center [268, 64] width 487 height 14
click at [124, 57] on div "search" at bounding box center [268, 64] width 487 height 14
click at [136, 66] on input "search" at bounding box center [272, 63] width 475 height 11
paste input "[PERSON_NAME]"
type input "[PERSON_NAME]"
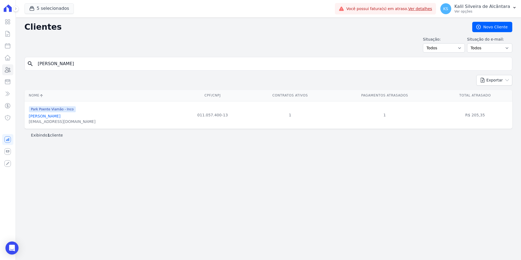
click at [60, 117] on link "[PERSON_NAME]" at bounding box center [45, 116] width 32 height 4
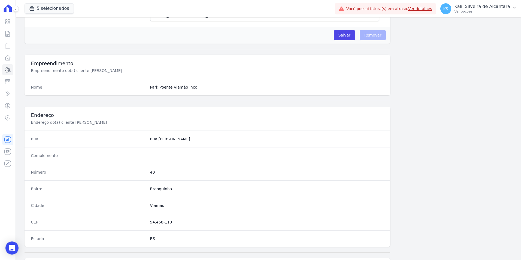
scroll to position [250, 0]
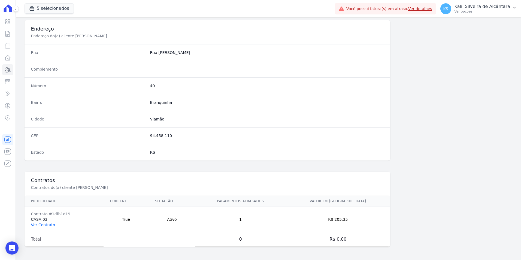
click at [48, 225] on link "Ver Contrato" at bounding box center [43, 224] width 24 height 4
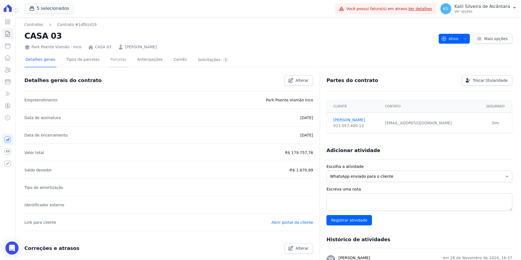
click at [109, 58] on link "Parcelas" at bounding box center [118, 60] width 18 height 14
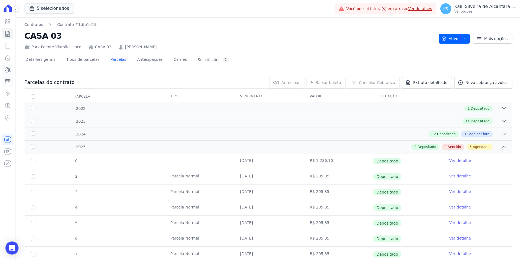
drag, startPoint x: 2, startPoint y: 78, endPoint x: 10, endPoint y: 69, distance: 12.1
click at [2, 78] on link "Minha Carteira" at bounding box center [7, 81] width 11 height 11
click at [10, 69] on icon at bounding box center [7, 69] width 7 height 7
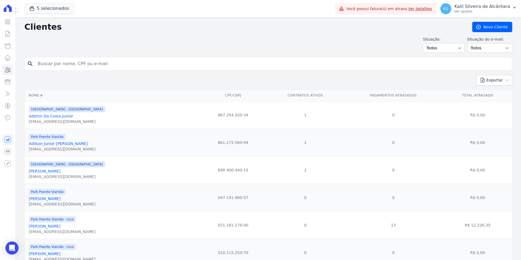
click at [82, 63] on input "search" at bounding box center [272, 63] width 475 height 11
paste input "[PERSON_NAME]"
type input "[PERSON_NAME]"
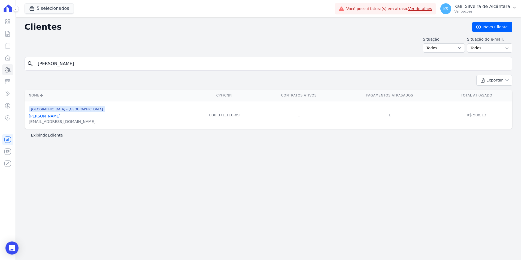
click at [36, 119] on div "[EMAIL_ADDRESS][DOMAIN_NAME]" at bounding box center [67, 121] width 76 height 5
click at [37, 117] on link "[PERSON_NAME]" at bounding box center [45, 116] width 32 height 4
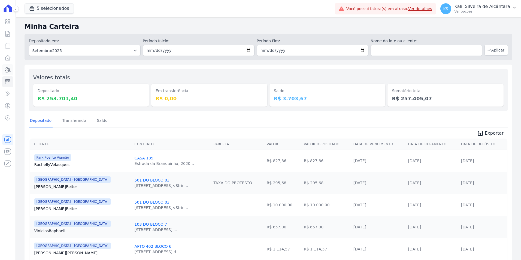
click at [8, 69] on icon at bounding box center [7, 69] width 7 height 7
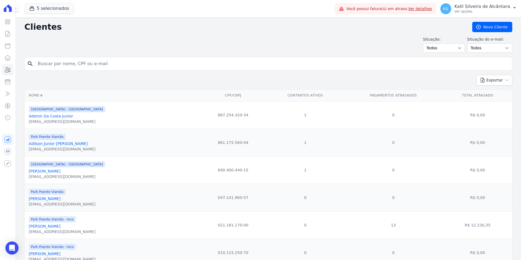
click at [72, 67] on input "search" at bounding box center [272, 63] width 475 height 11
paste input "[PERSON_NAME]"
type input "[PERSON_NAME]"
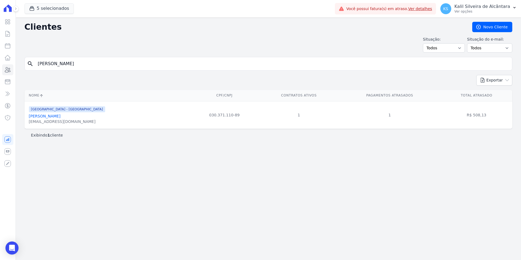
click at [60, 117] on link "[PERSON_NAME]" at bounding box center [45, 116] width 32 height 4
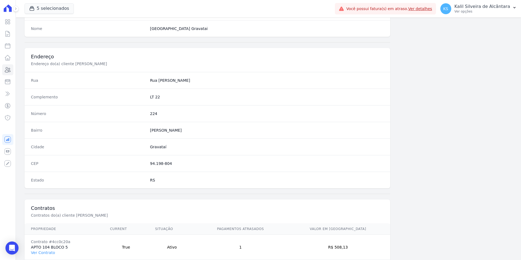
scroll to position [250, 0]
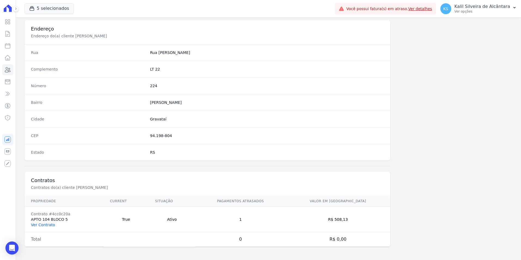
click at [47, 224] on link "Ver Contrato" at bounding box center [43, 224] width 24 height 4
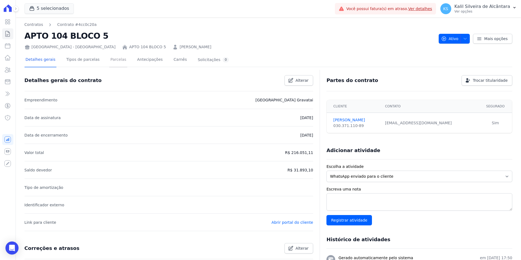
click at [114, 62] on link "Parcelas" at bounding box center [118, 60] width 18 height 14
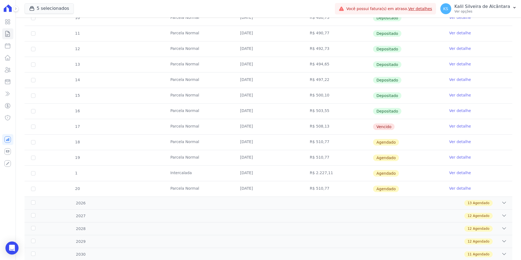
scroll to position [136, 0]
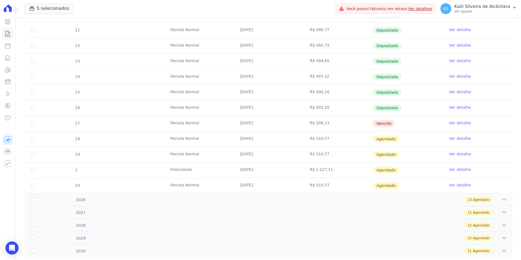
drag, startPoint x: 402, startPoint y: 123, endPoint x: 212, endPoint y: 126, distance: 190.1
click at [212, 126] on tr "17 [GEOGRAPHIC_DATA] [DATE] R$ 508,13 [GEOGRAPHIC_DATA] Ver detalhe" at bounding box center [268, 123] width 487 height 16
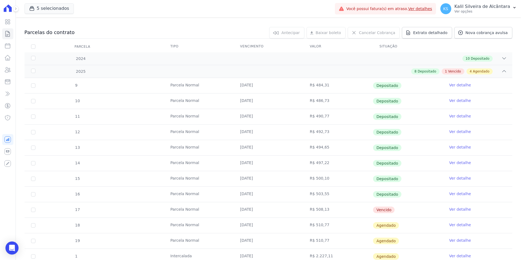
scroll to position [0, 0]
